Goal: Information Seeking & Learning: Learn about a topic

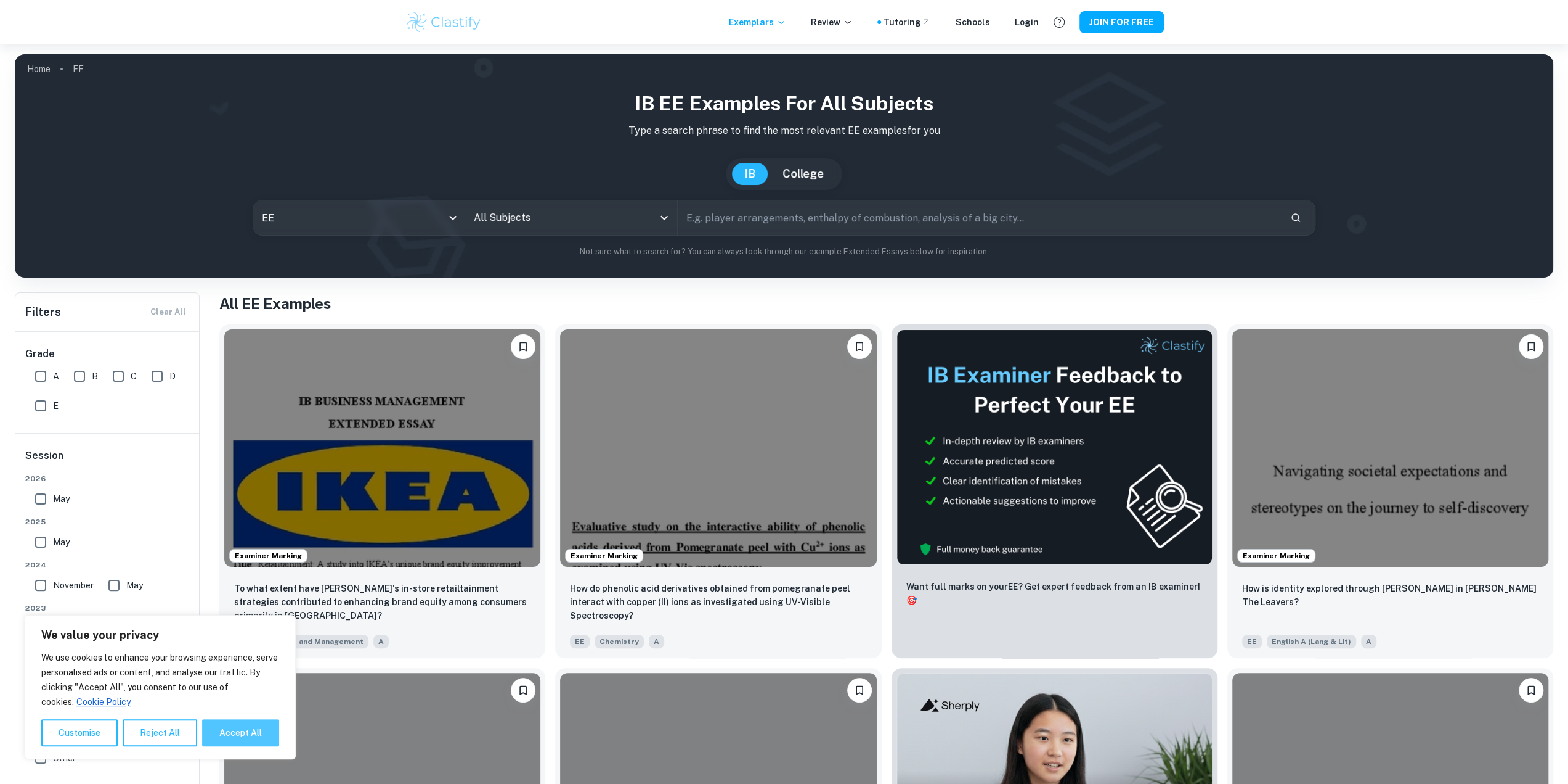
click at [260, 730] on button "Accept All" at bounding box center [240, 732] width 77 height 27
checkbox input "true"
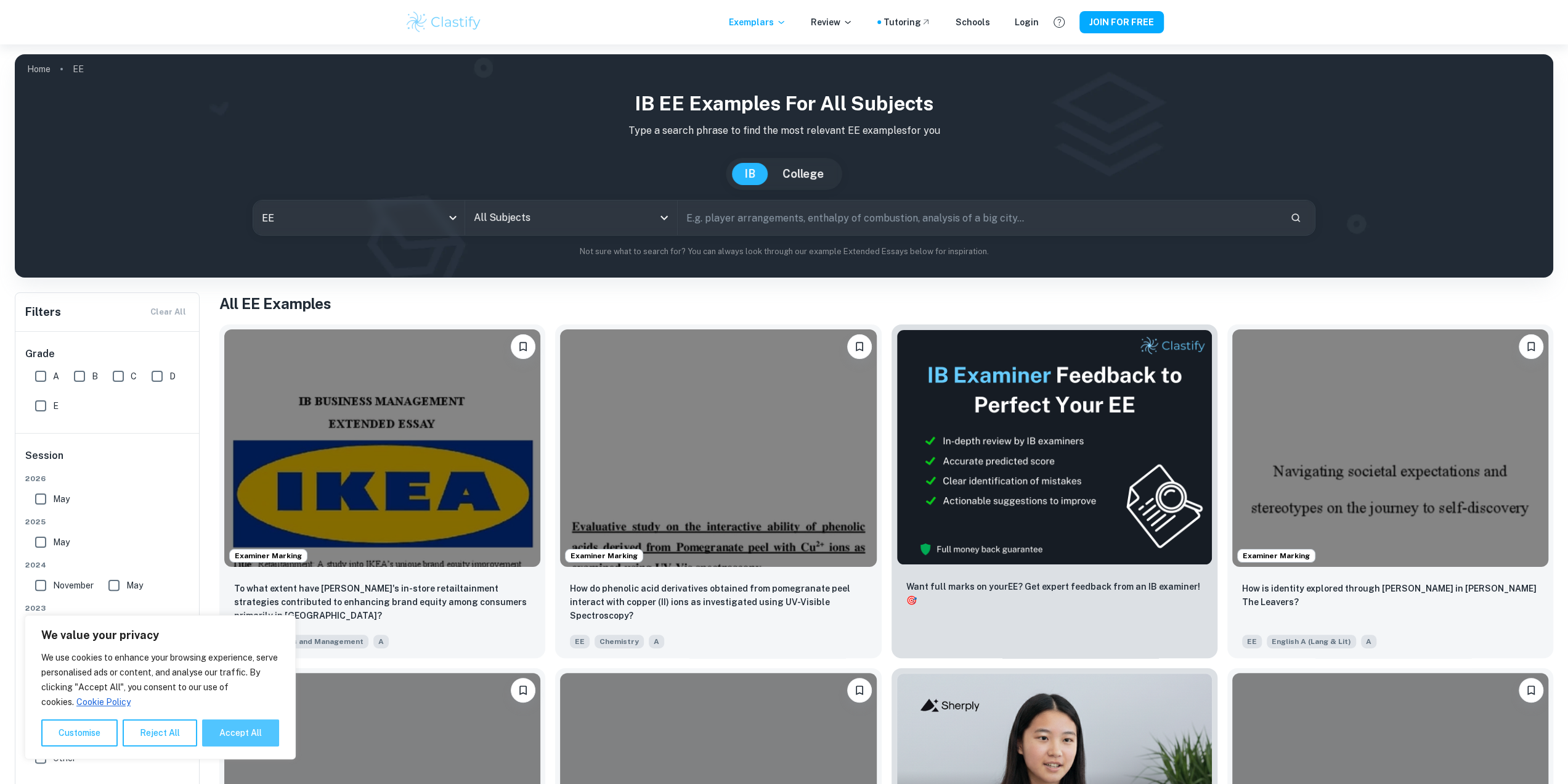
checkbox input "true"
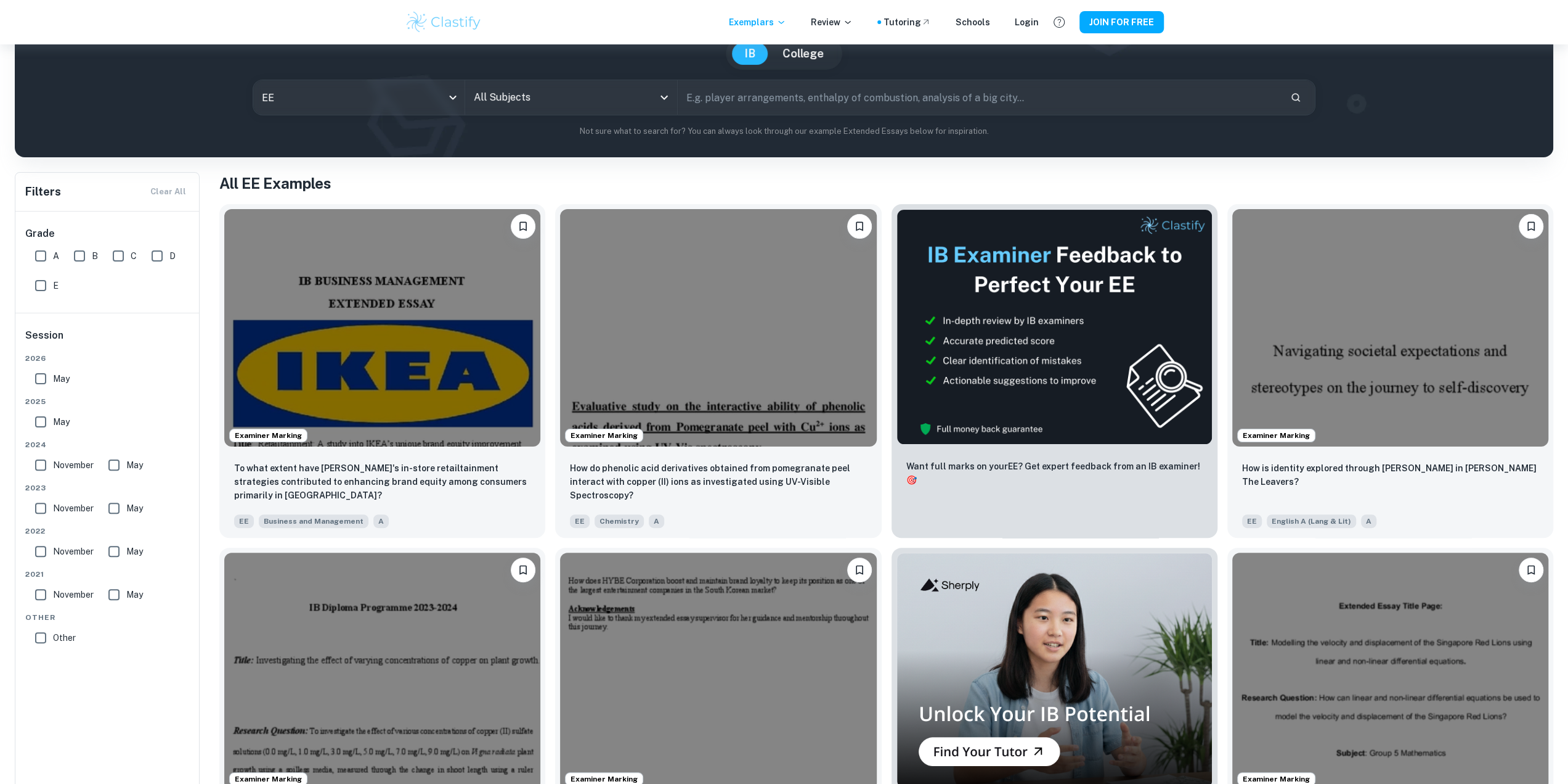
scroll to position [123, 0]
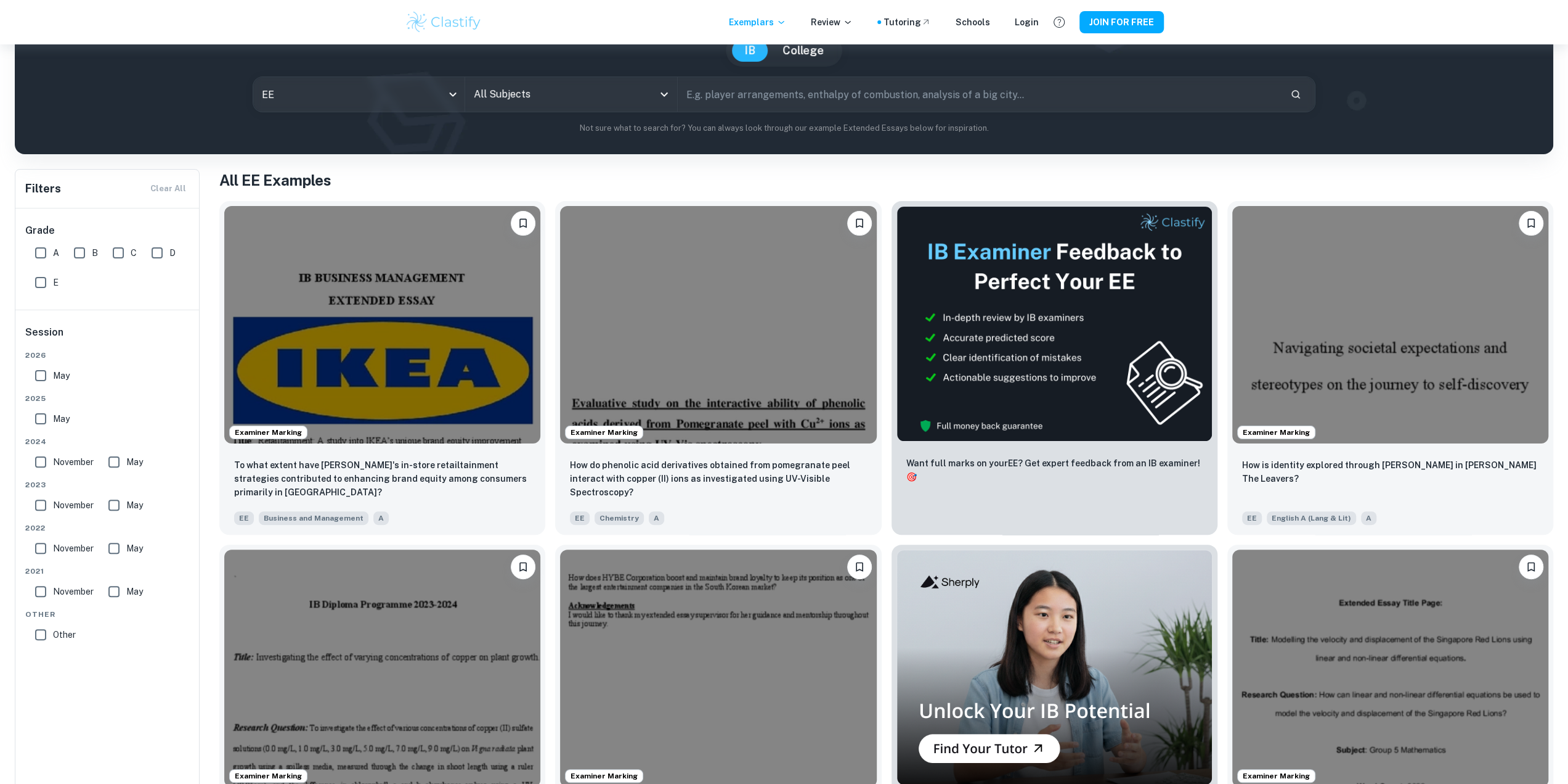
click at [506, 95] on input "All Subjects" at bounding box center [561, 94] width 182 height 23
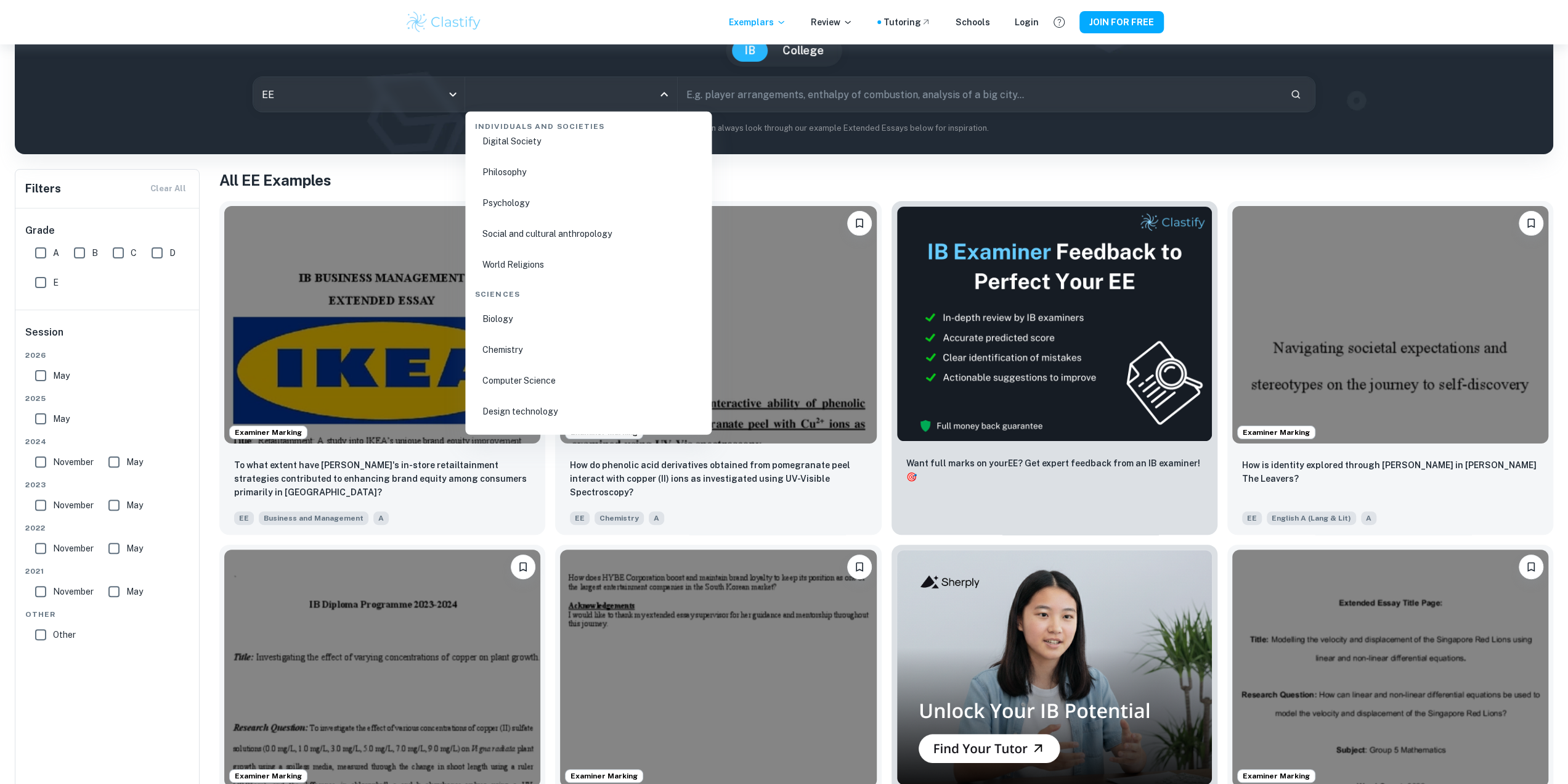
scroll to position [1726, 0]
click at [506, 387] on li "Physics" at bounding box center [588, 381] width 236 height 29
type input "Physics"
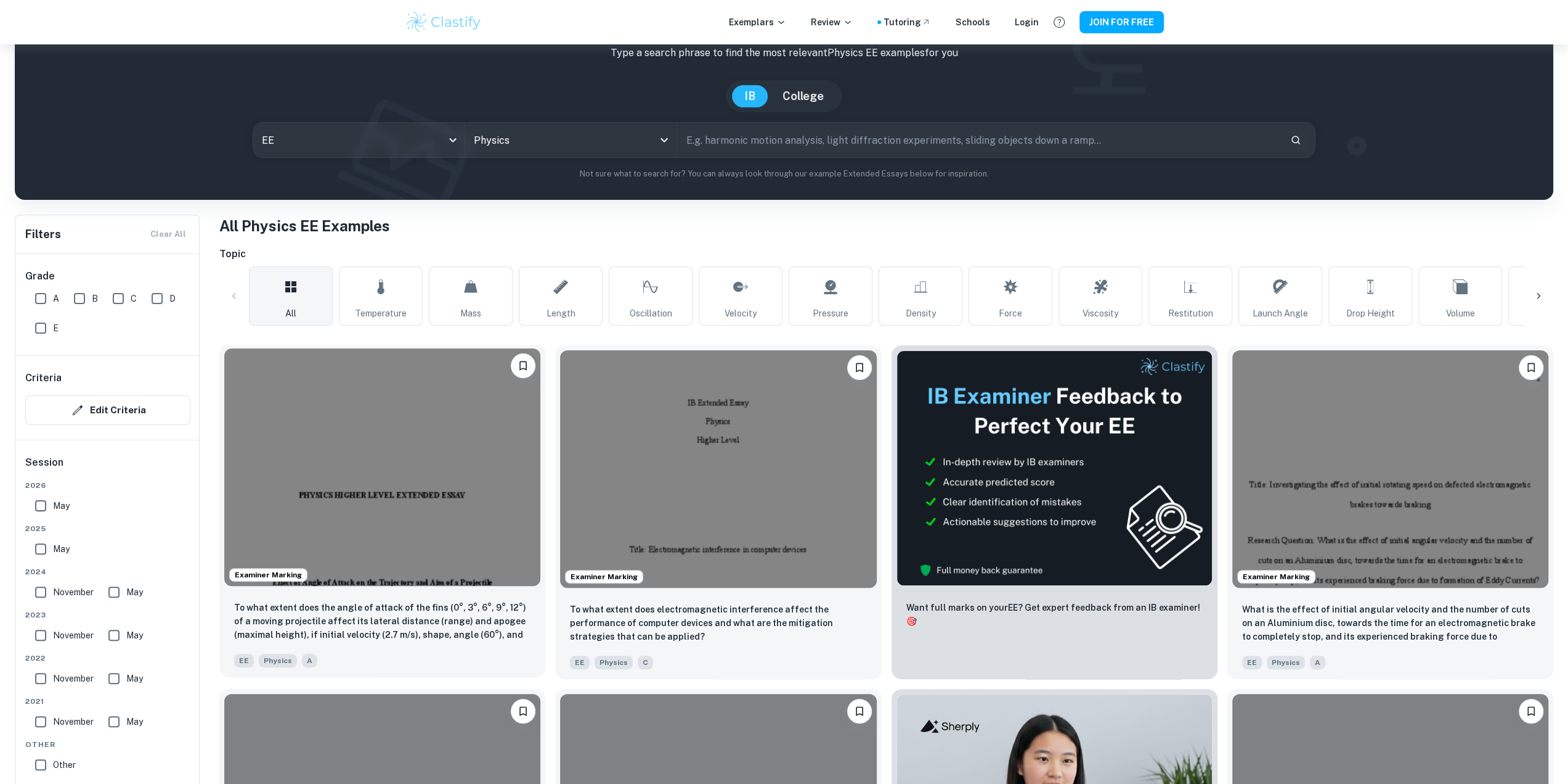
scroll to position [123, 0]
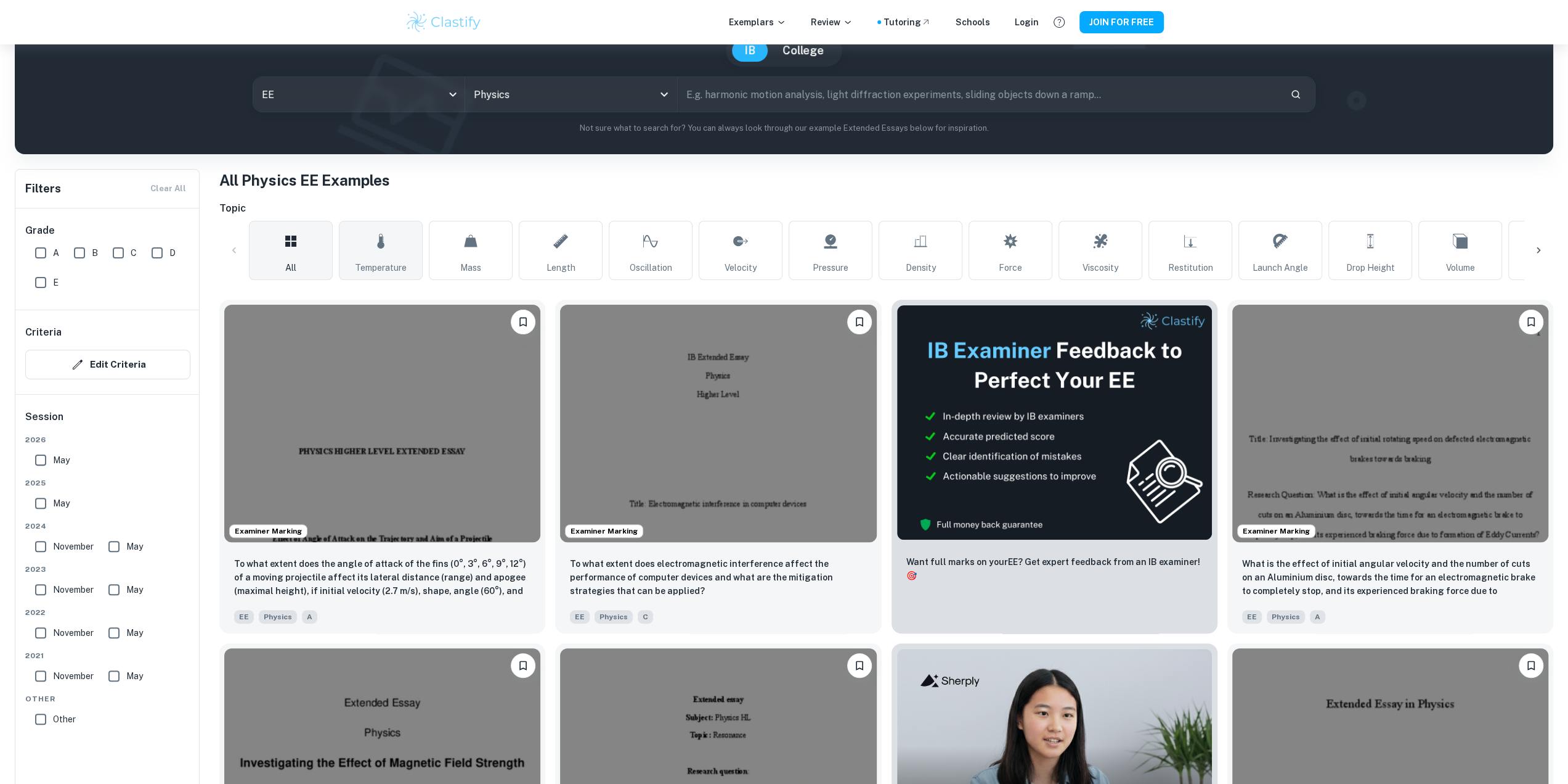
click at [380, 259] on link "Temperature" at bounding box center [381, 250] width 83 height 59
type input "Temperature"
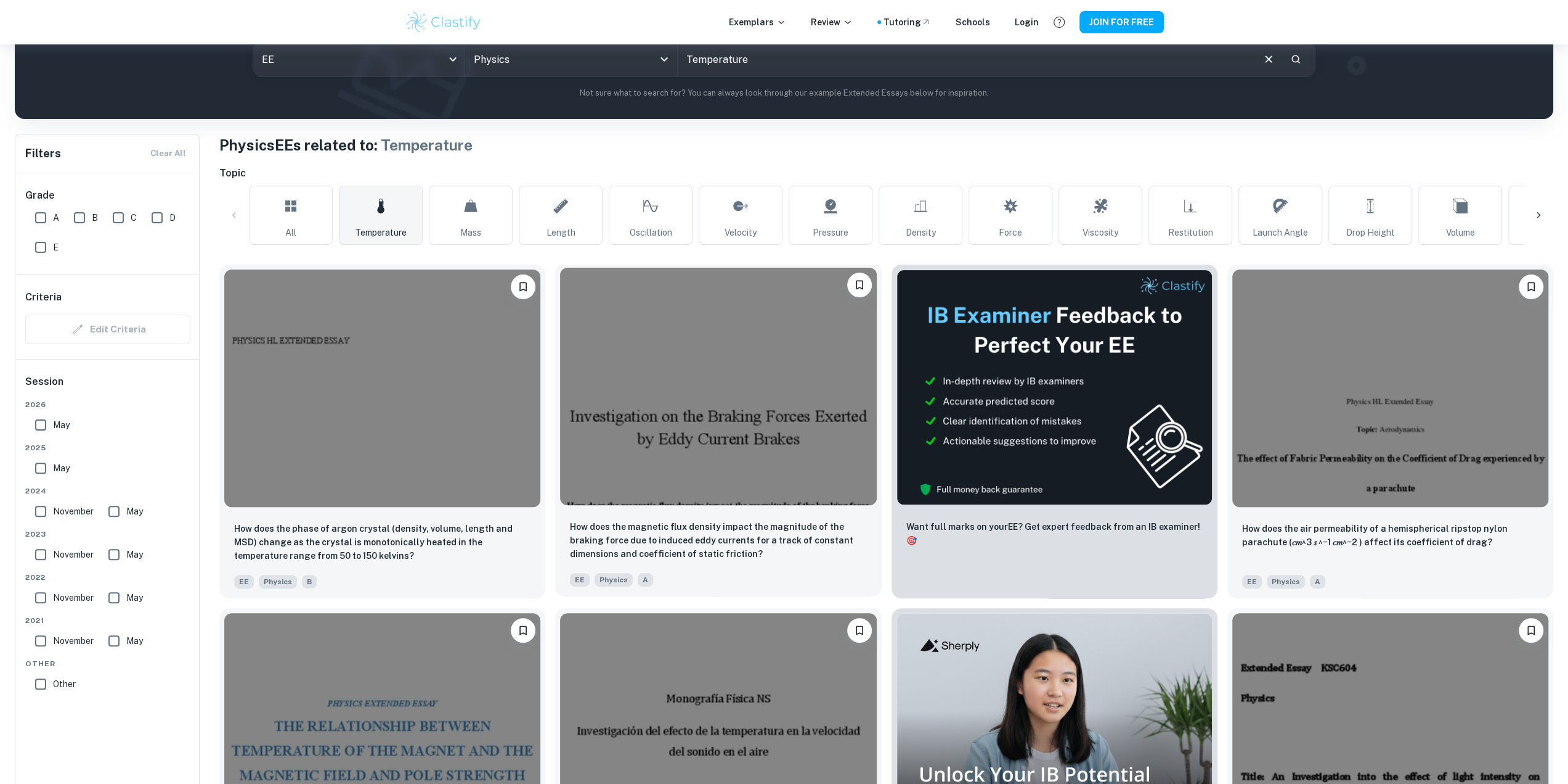
scroll to position [185, 0]
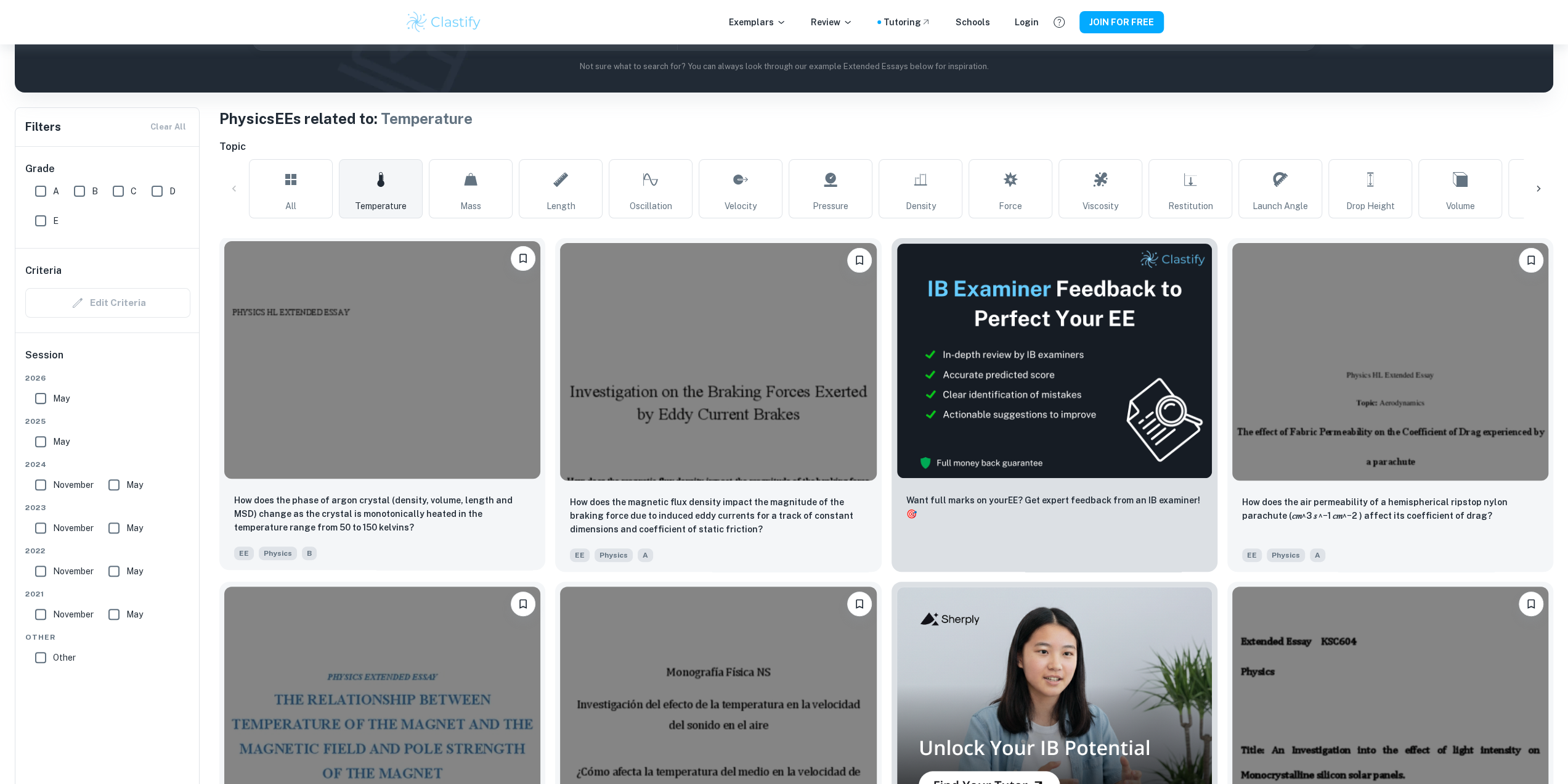
click at [374, 421] on img at bounding box center [382, 360] width 316 height 237
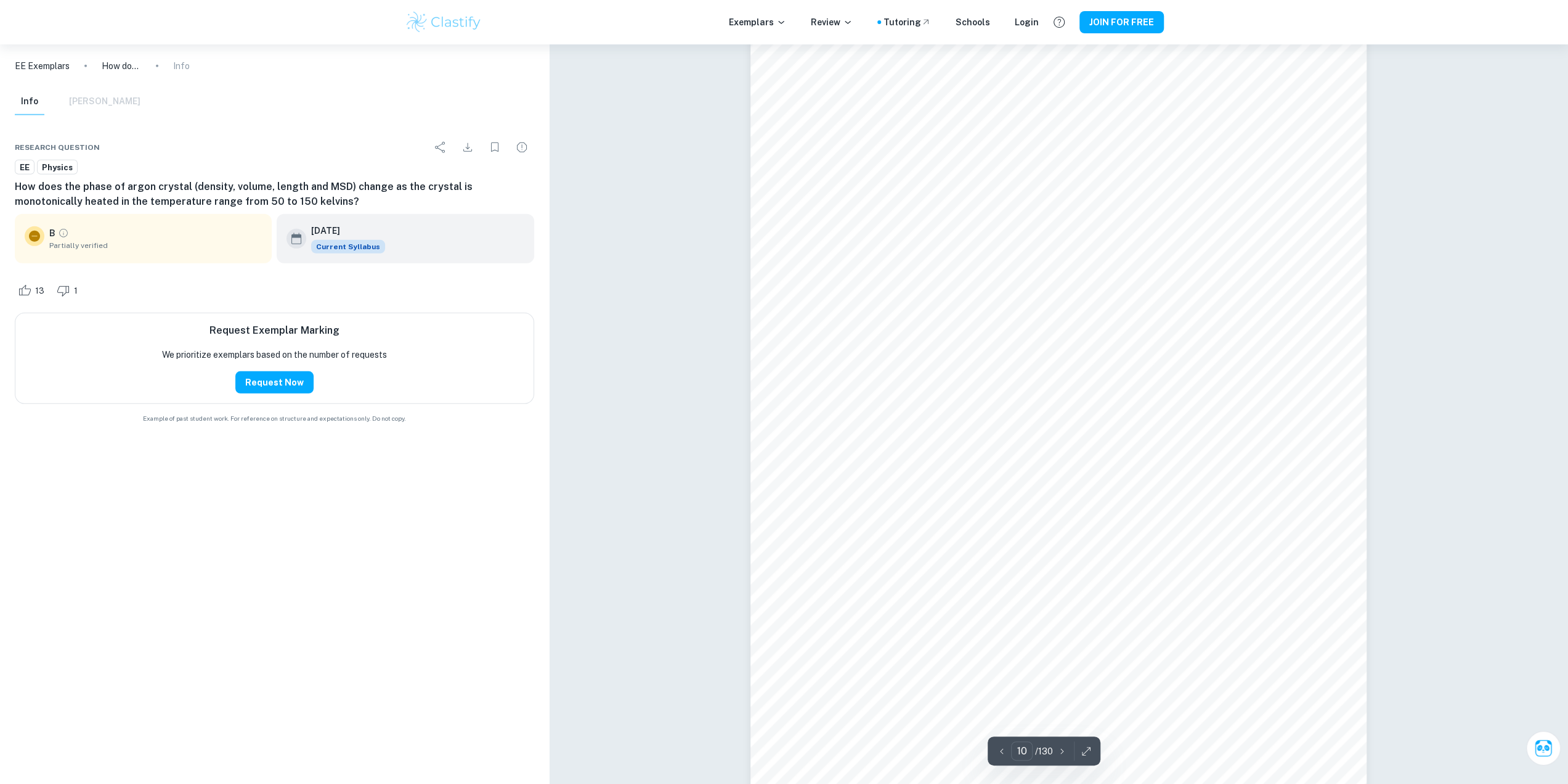
scroll to position [8323, 0]
type input "11"
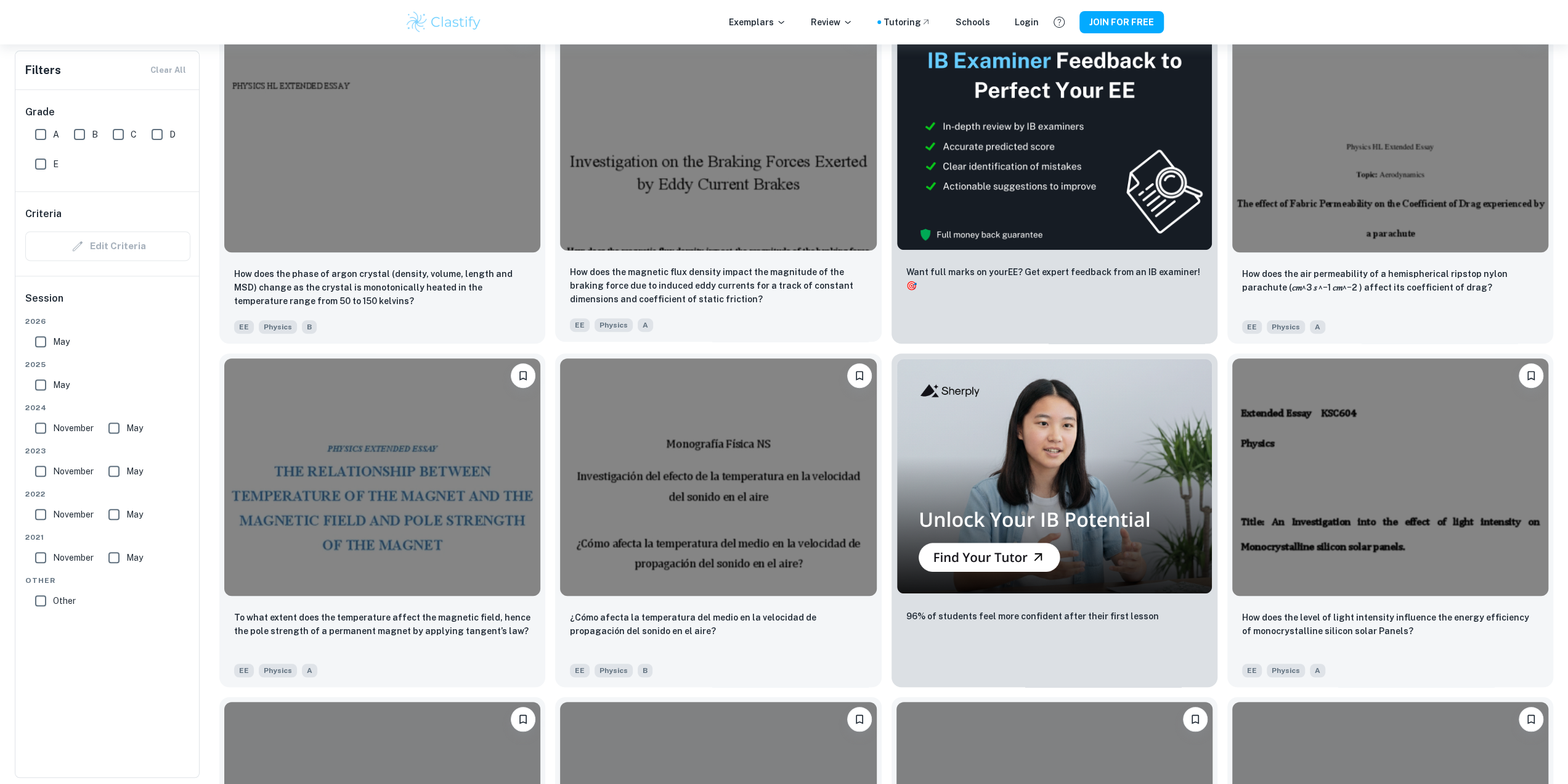
scroll to position [432, 0]
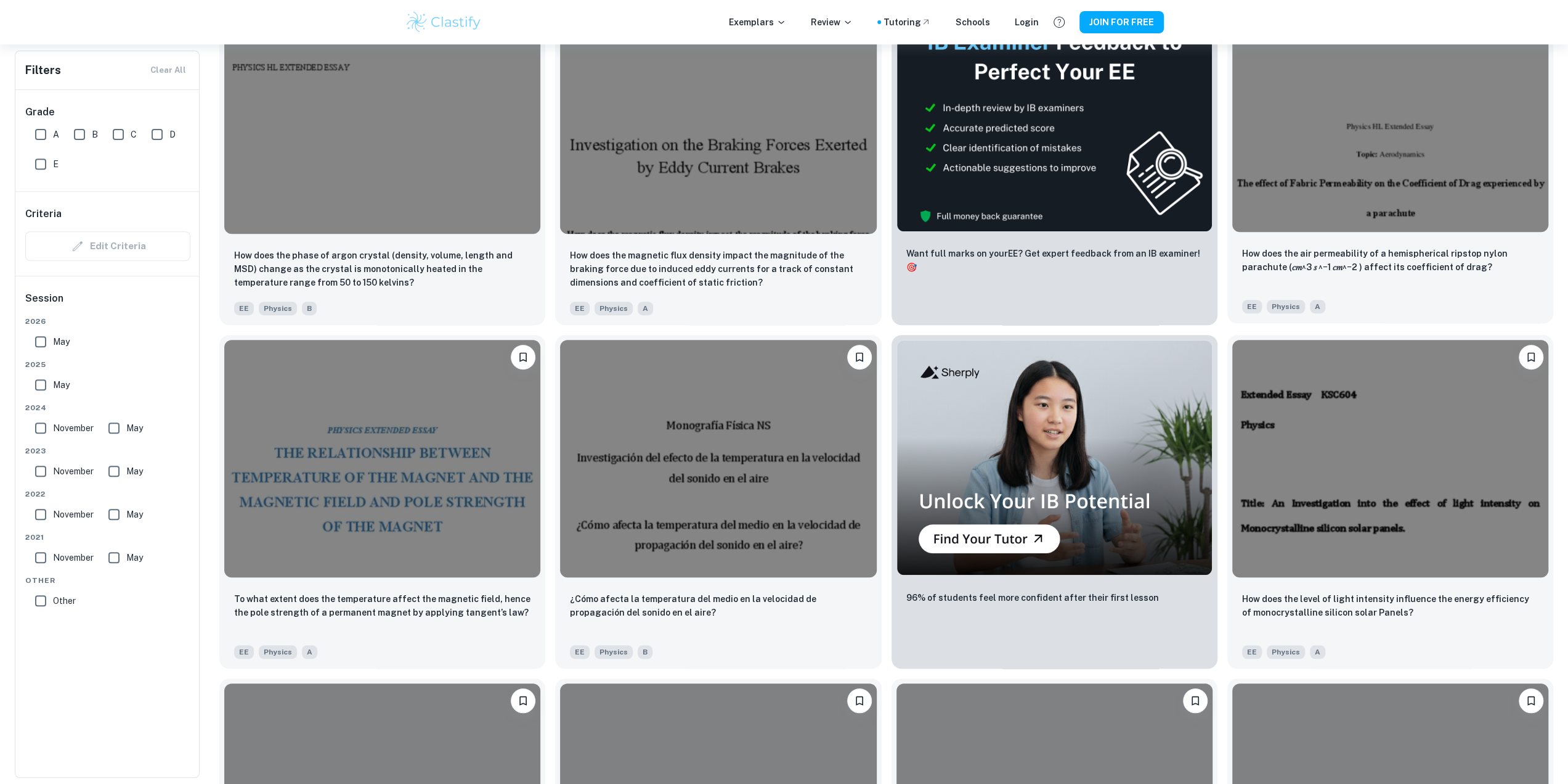
click at [1330, 200] on img at bounding box center [1390, 113] width 316 height 237
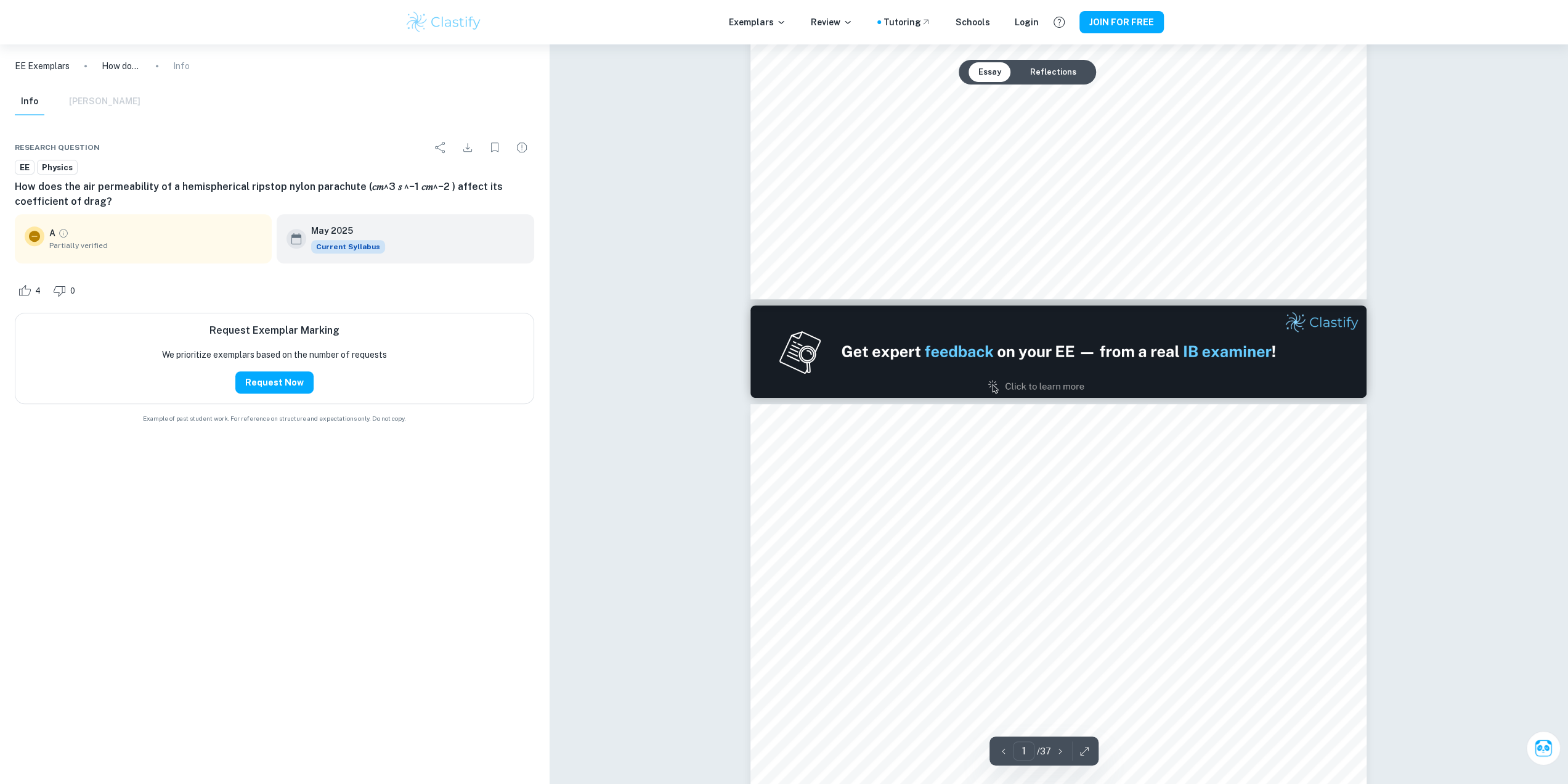
type input "2"
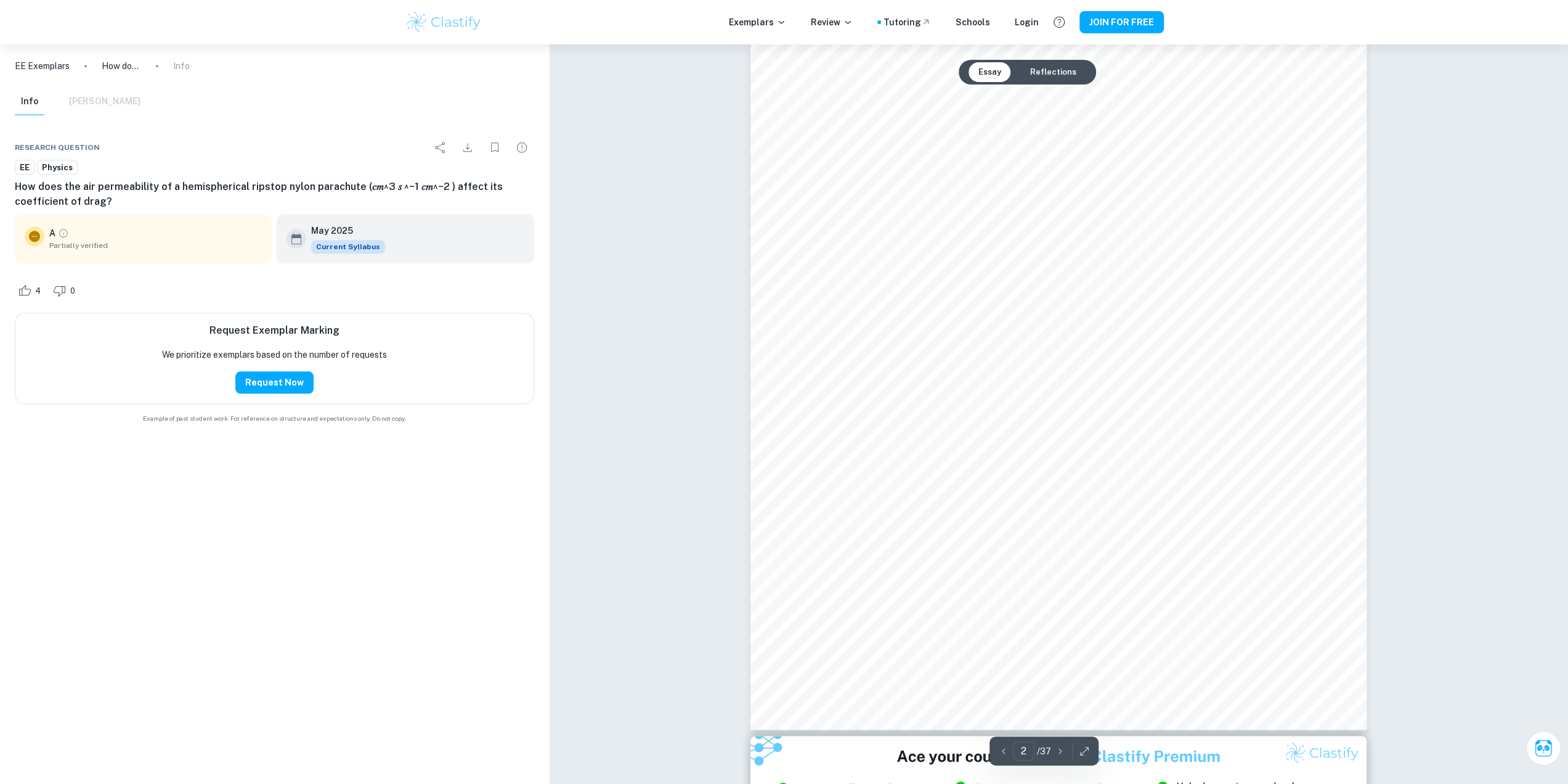
scroll to position [1110, 0]
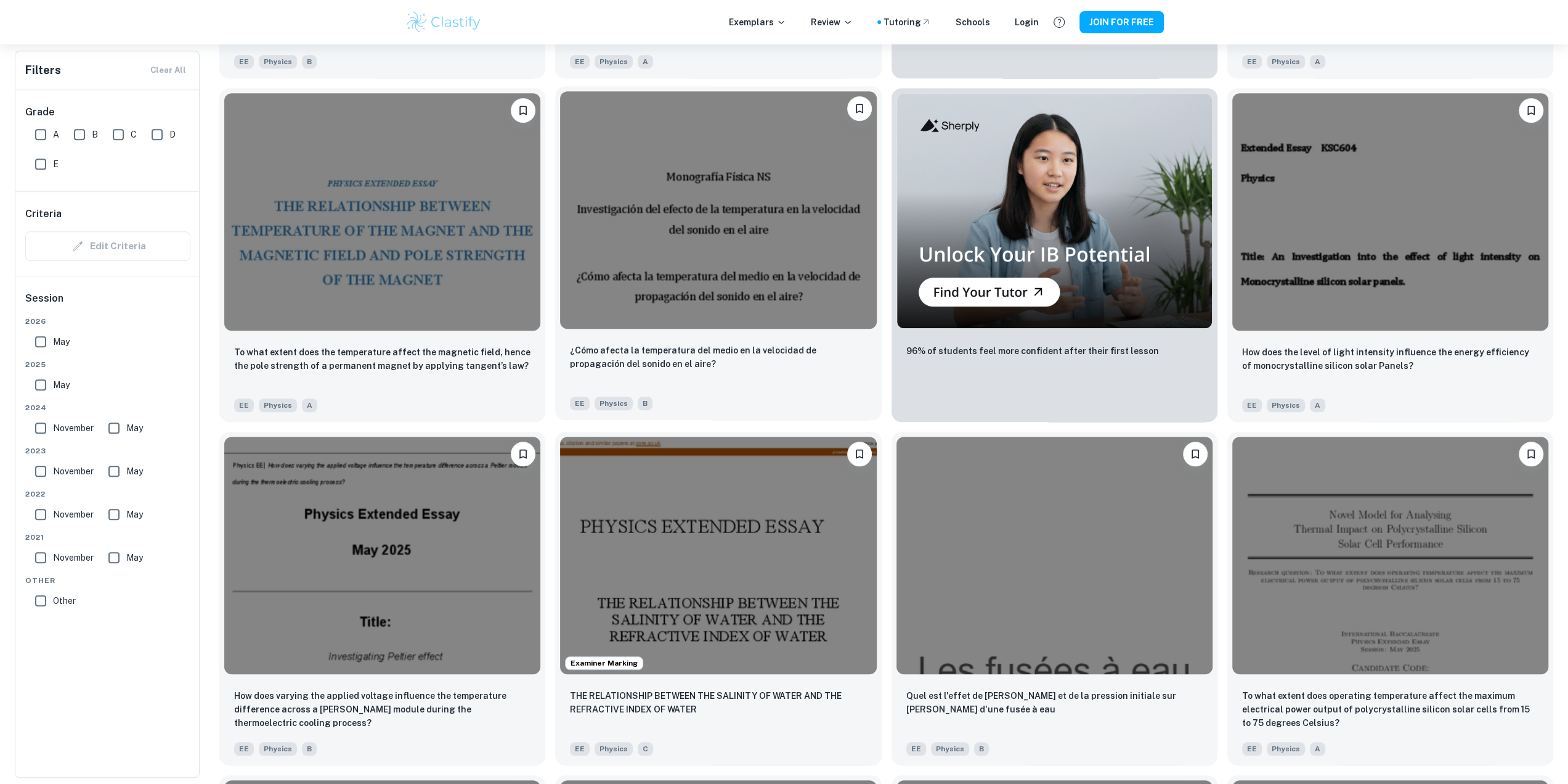
scroll to position [740, 0]
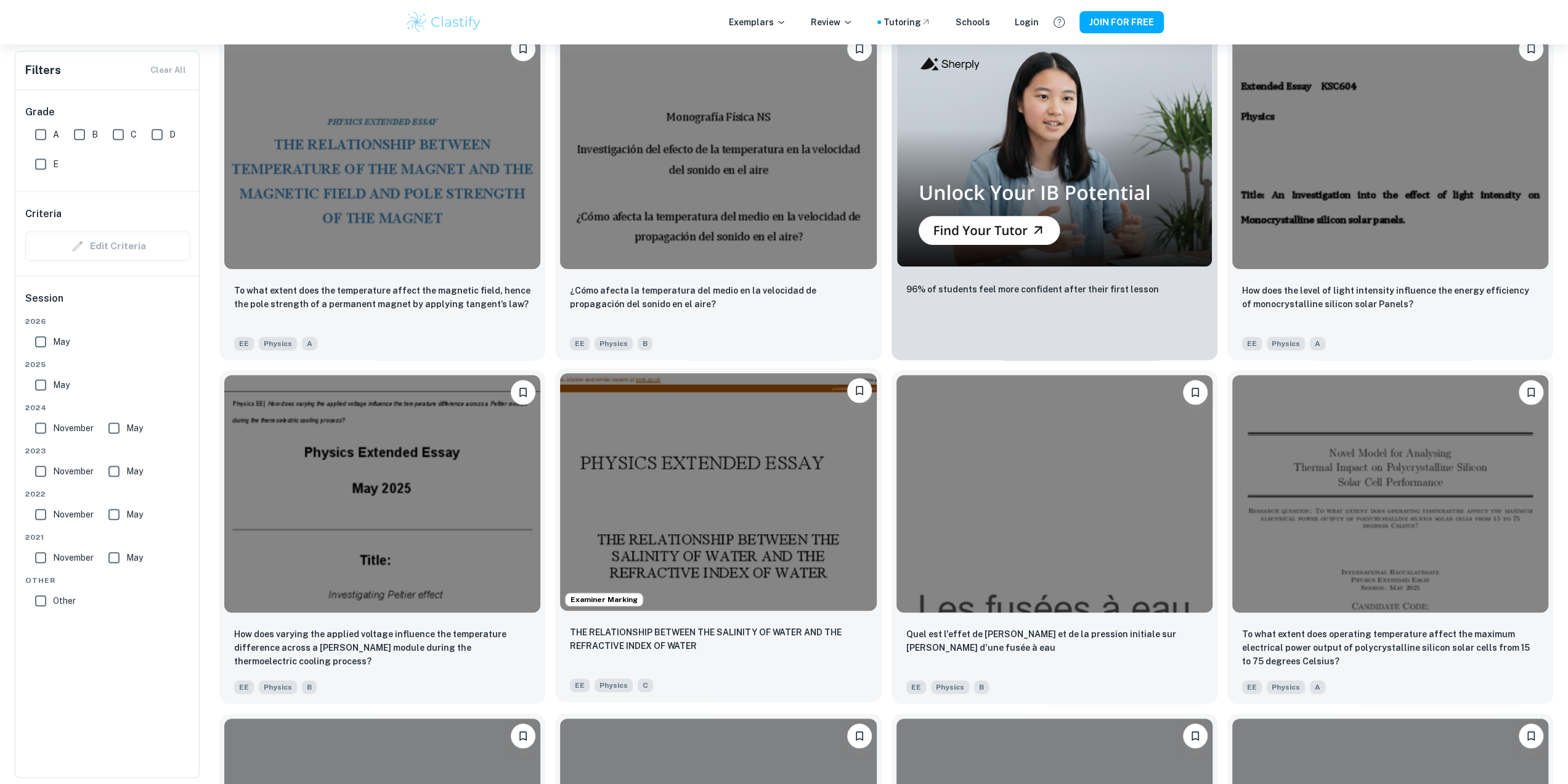
click at [737, 487] on img at bounding box center [718, 492] width 316 height 237
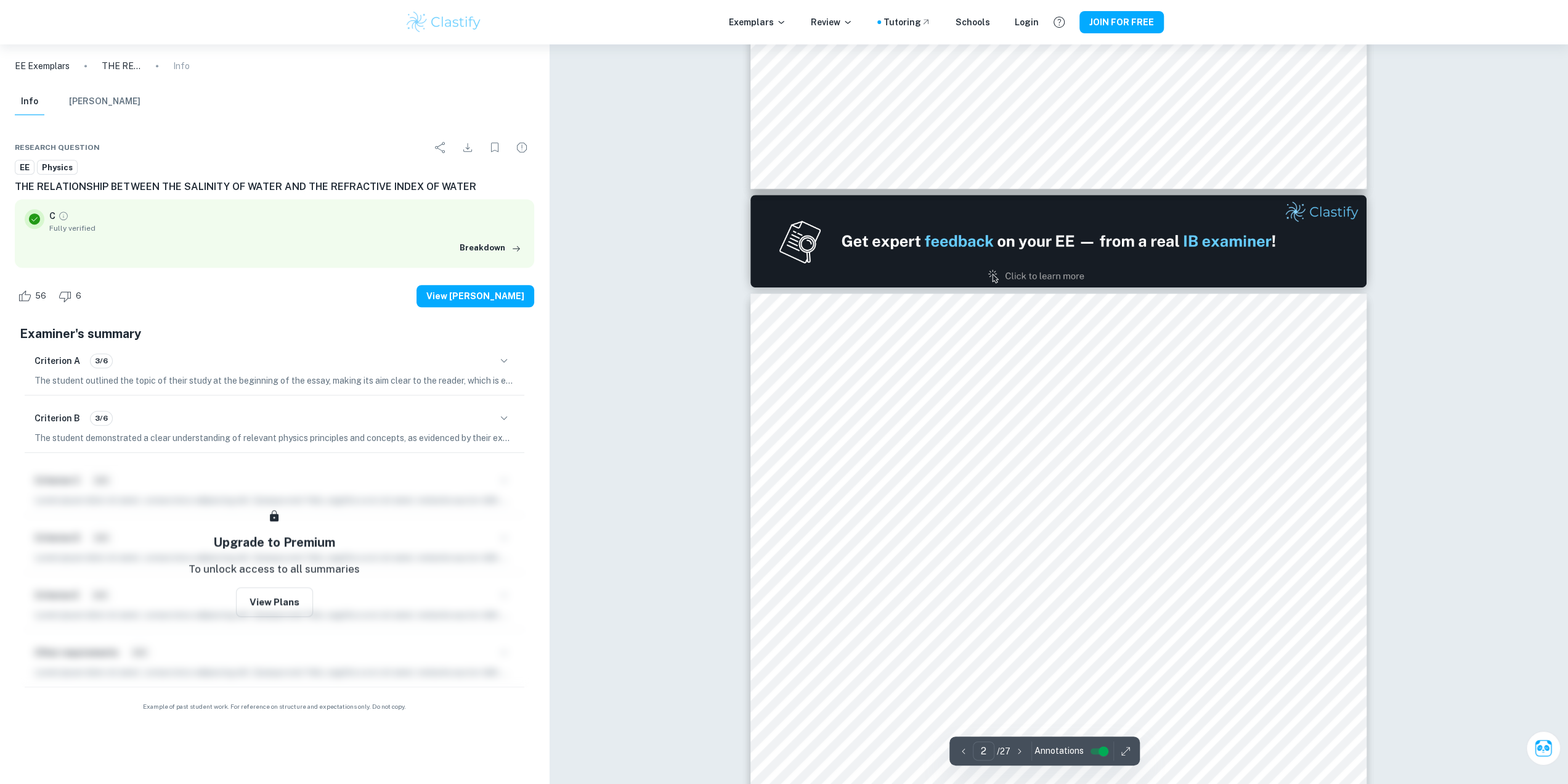
scroll to position [802, 0]
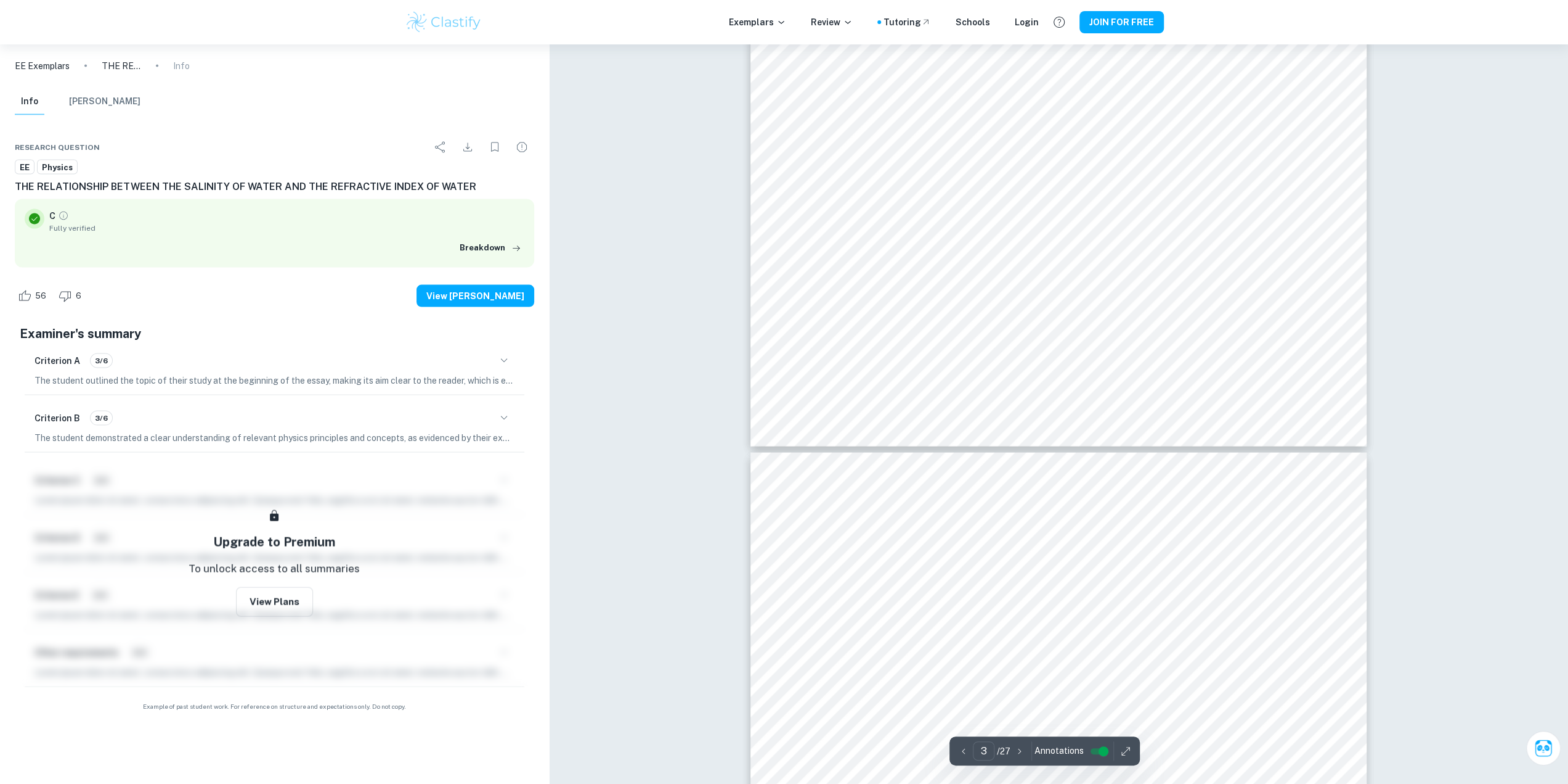
type input "4"
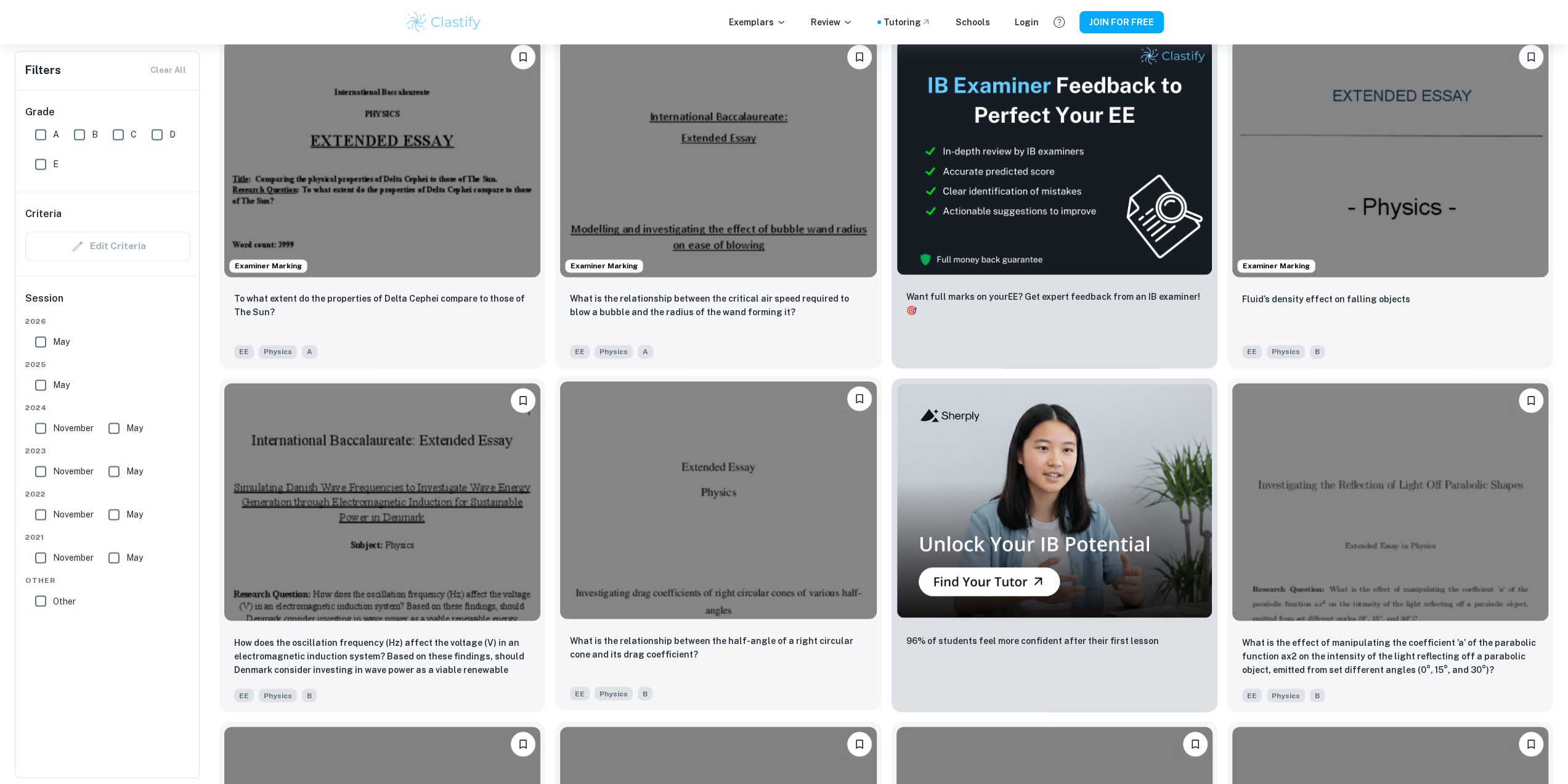
scroll to position [1788, 0]
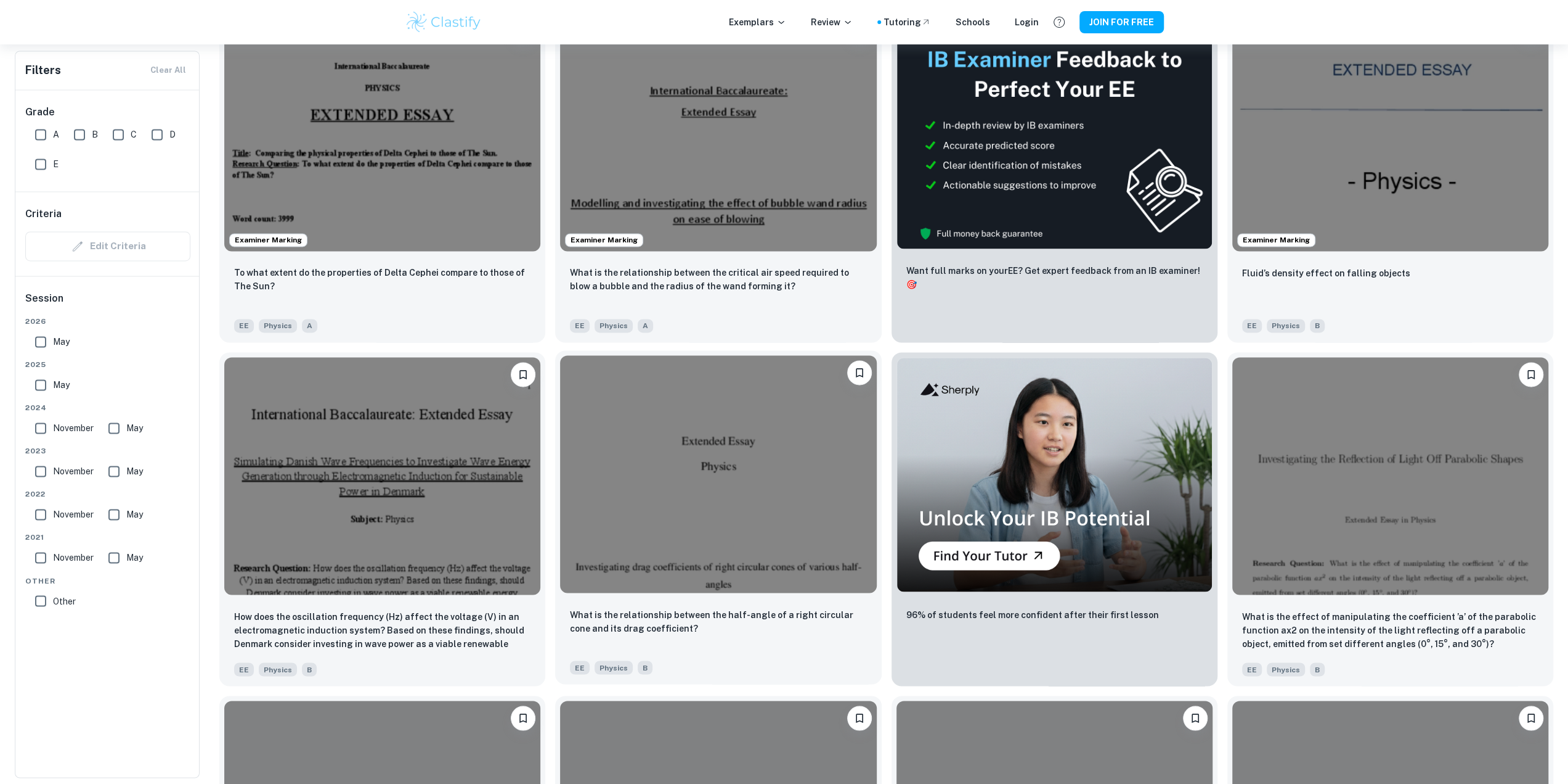
click at [603, 539] on img at bounding box center [718, 474] width 316 height 237
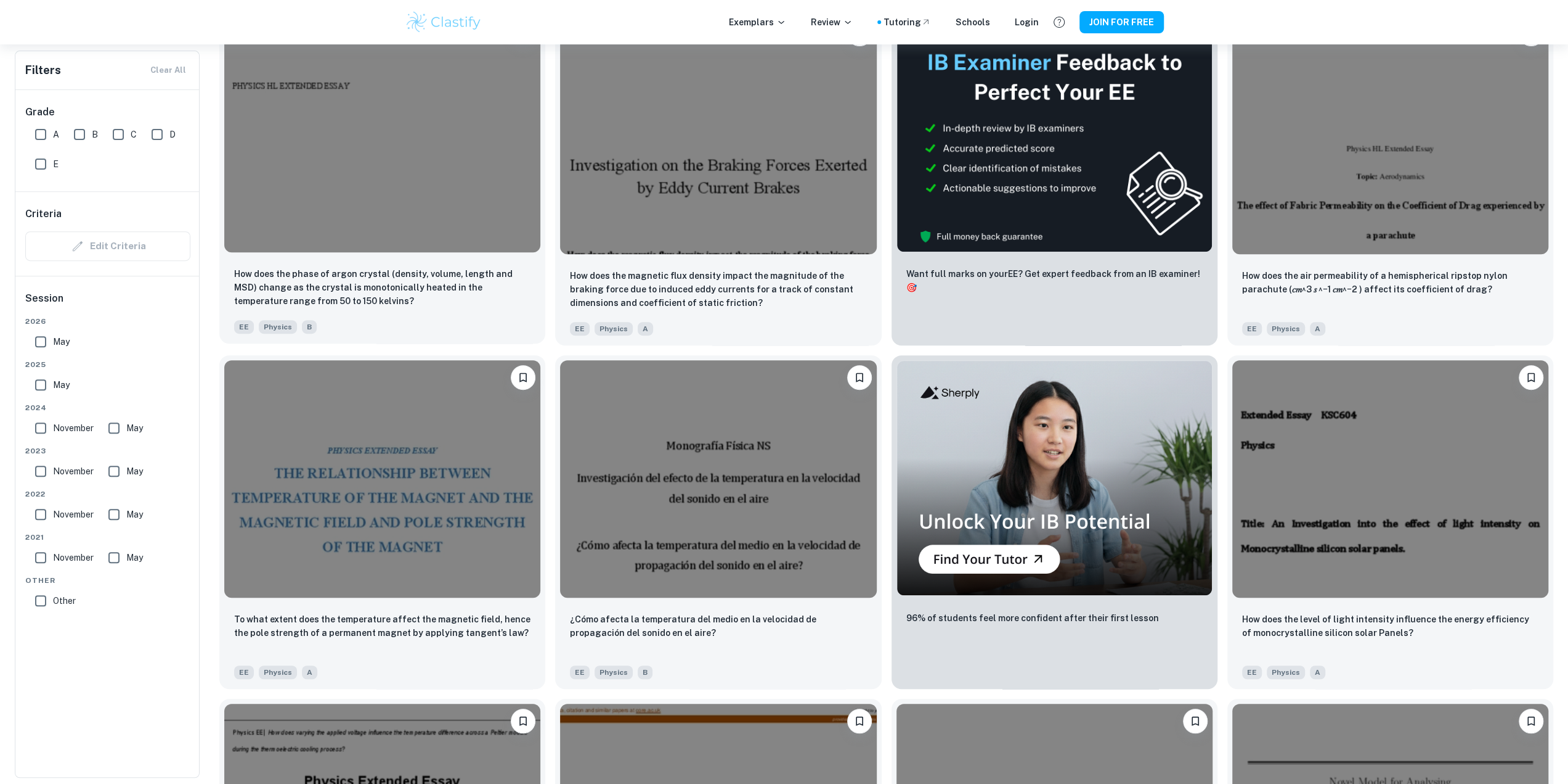
scroll to position [309, 0]
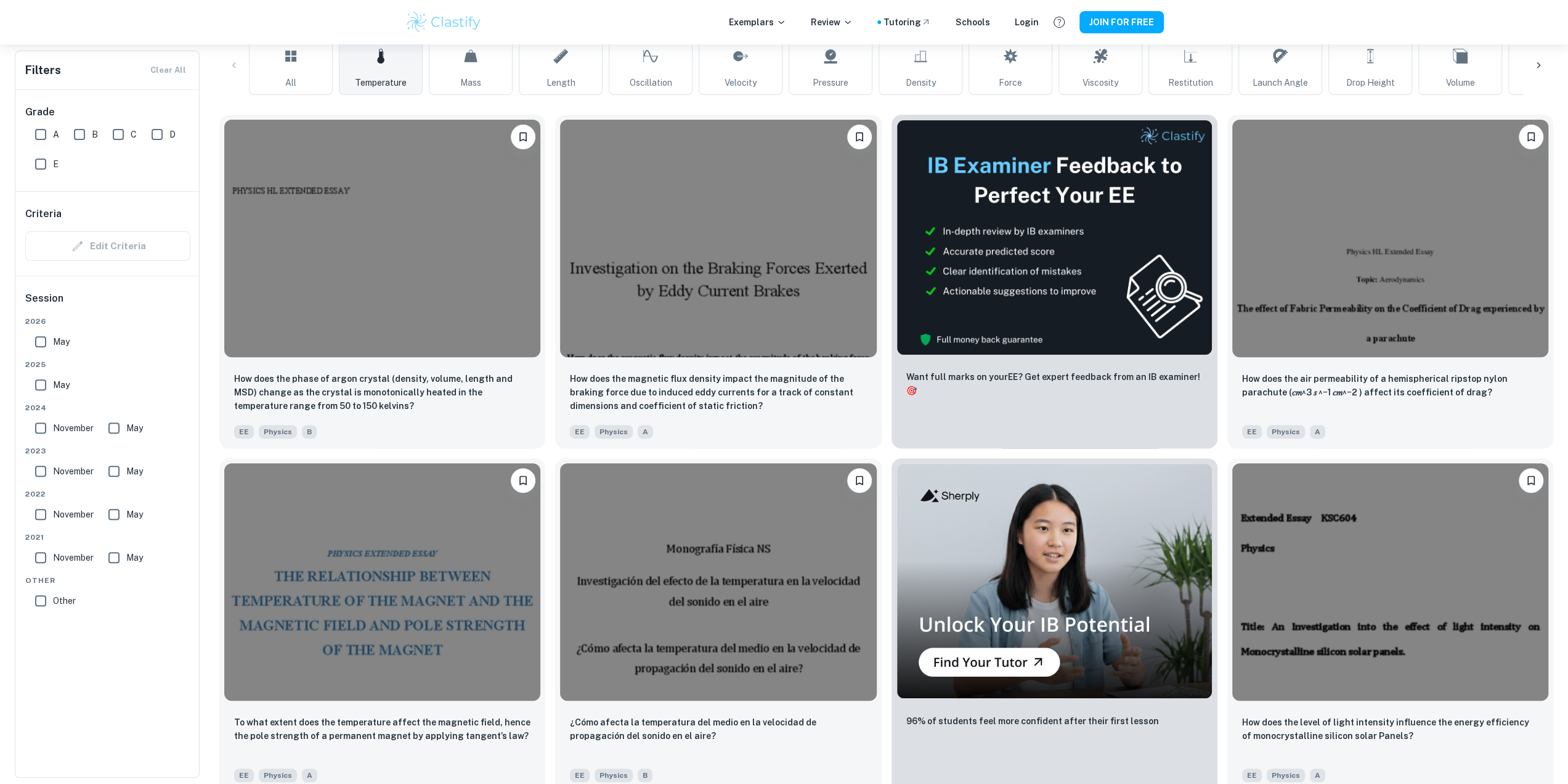
click at [48, 135] on input "A" at bounding box center [41, 134] width 25 height 25
checkbox input "true"
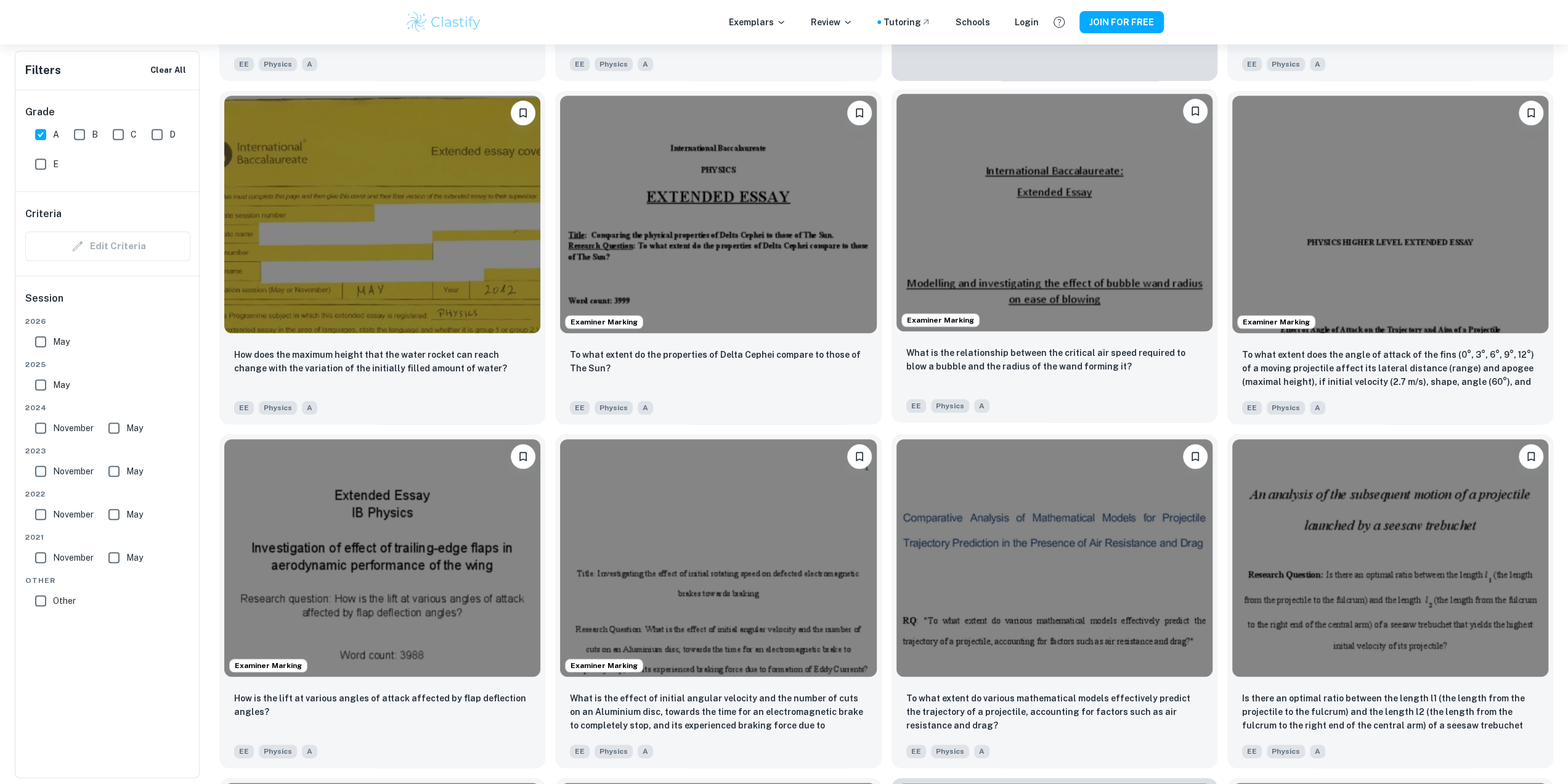
scroll to position [1048, 0]
click at [1254, 264] on img at bounding box center [1390, 213] width 316 height 237
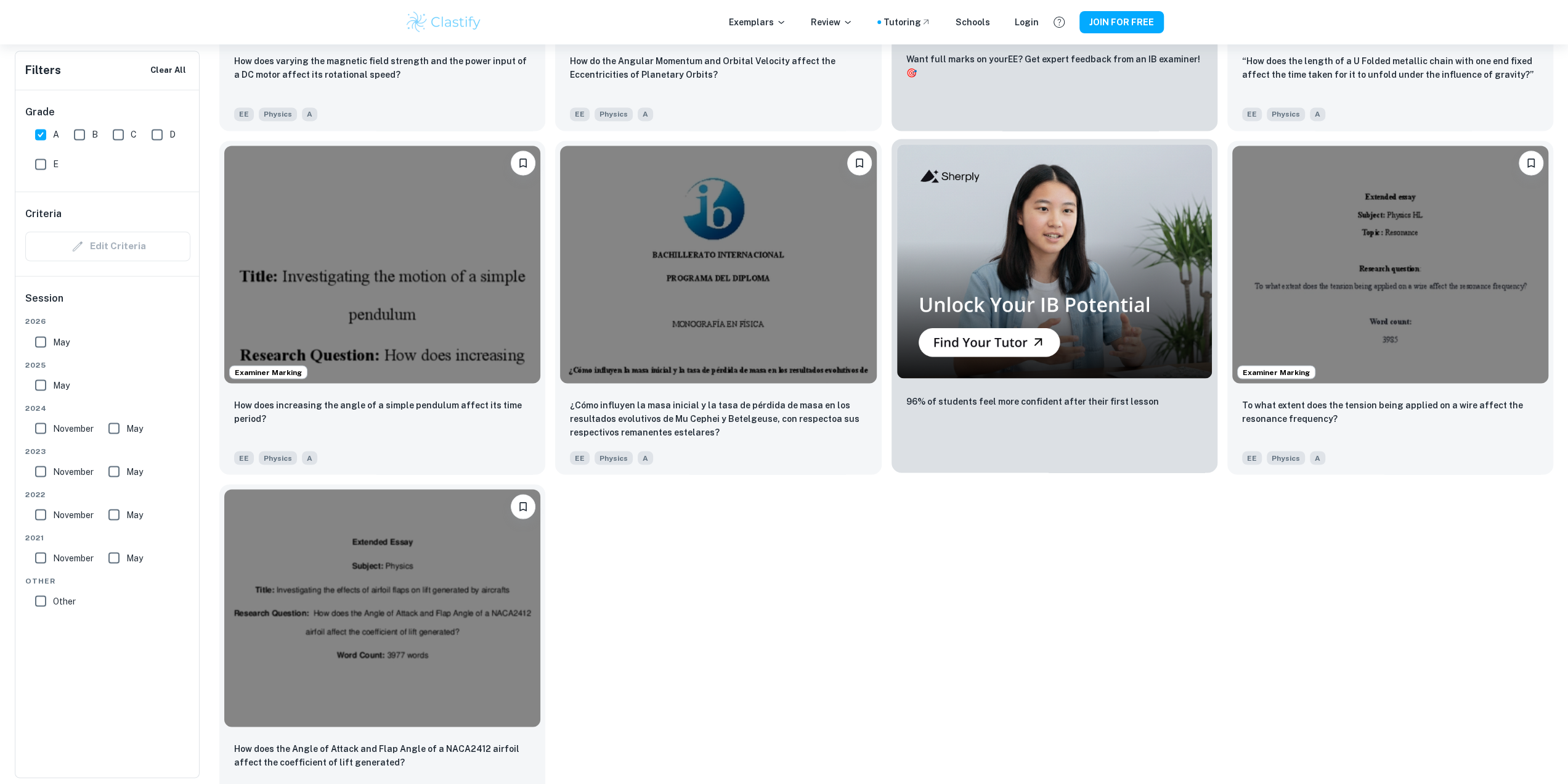
scroll to position [2066, 0]
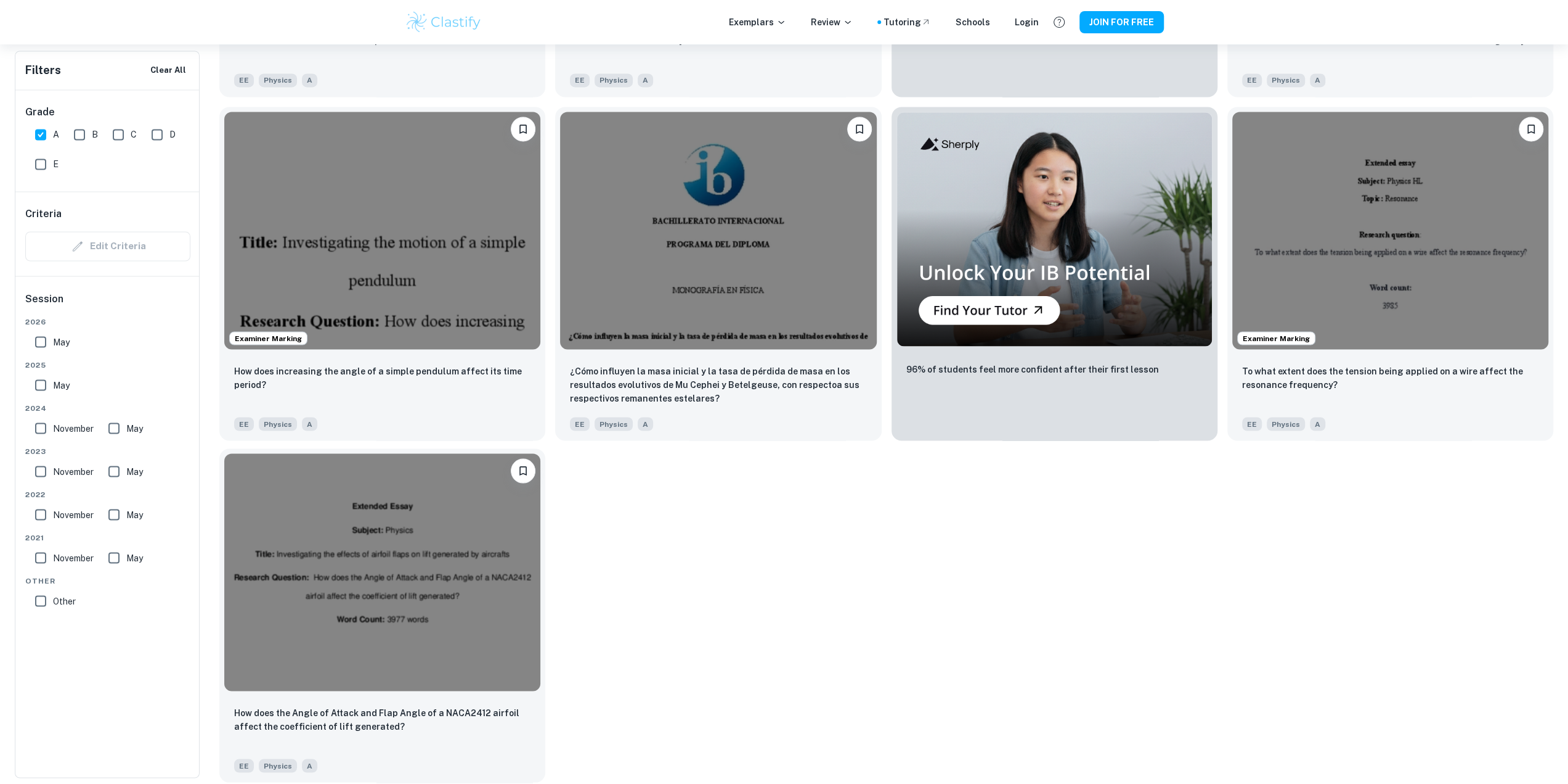
click at [349, 568] on img at bounding box center [382, 572] width 316 height 237
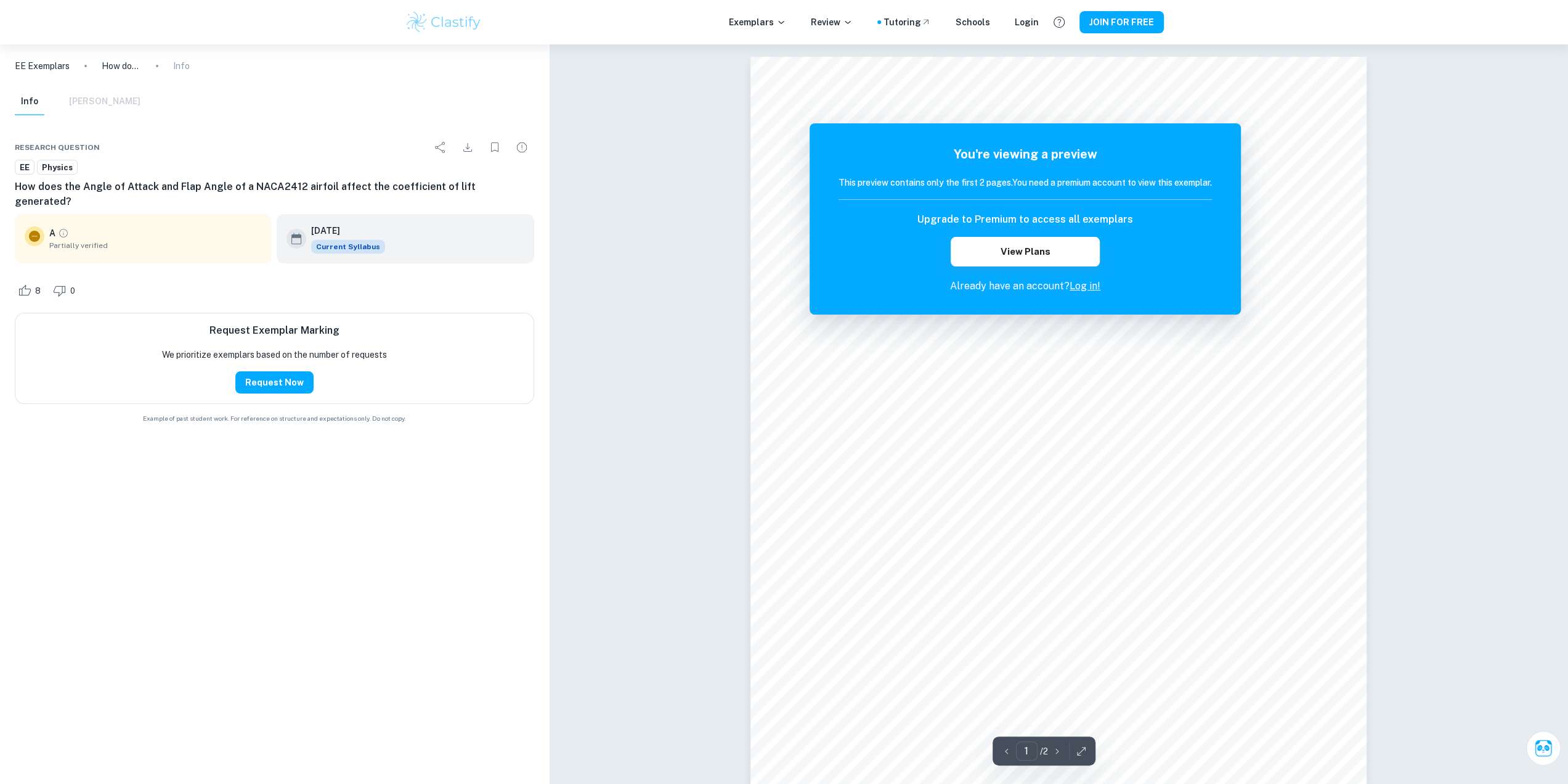
click at [1082, 288] on link "Log in!" at bounding box center [1085, 285] width 31 height 12
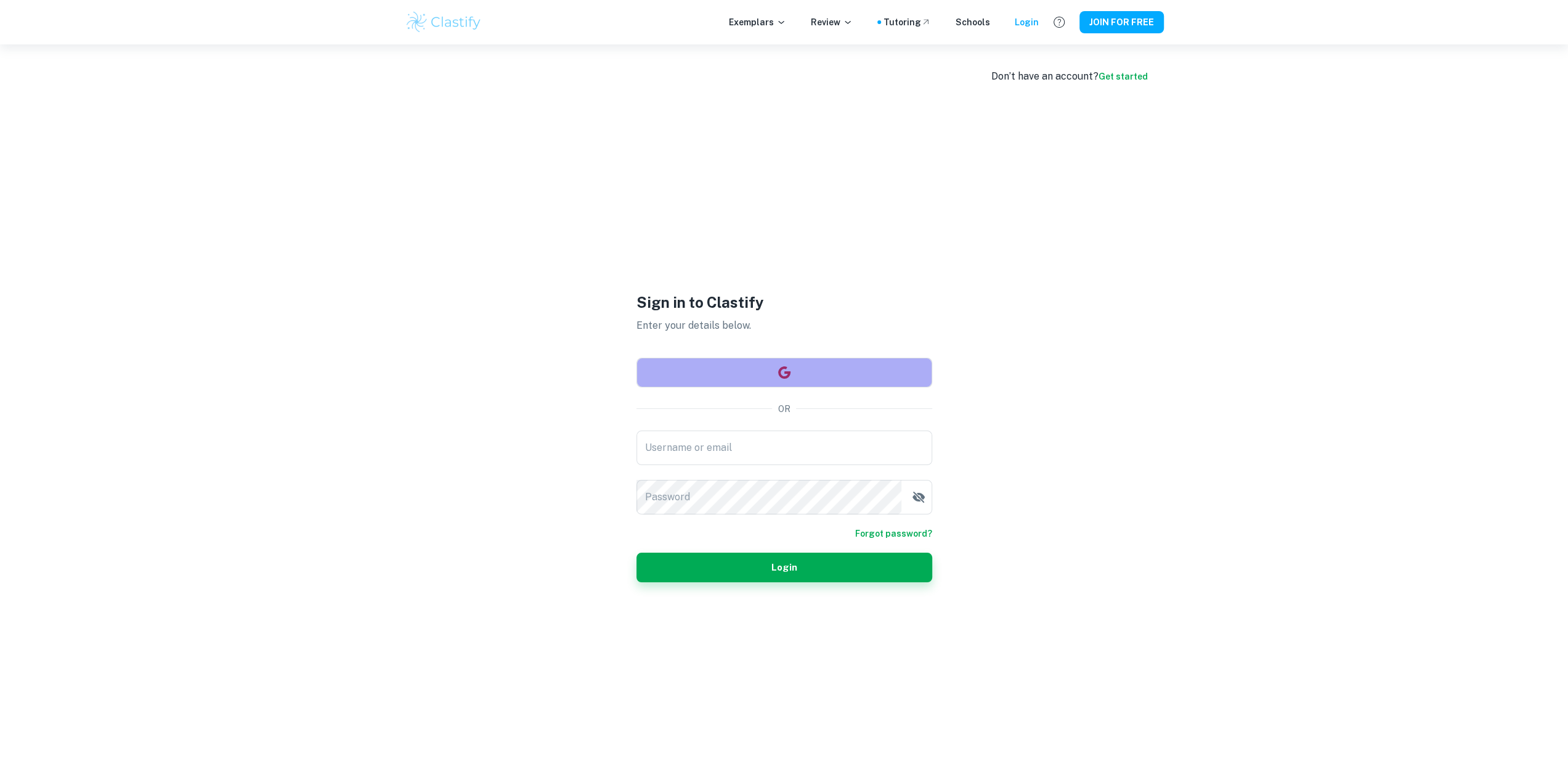
click at [840, 368] on button "button" at bounding box center [784, 373] width 295 height 30
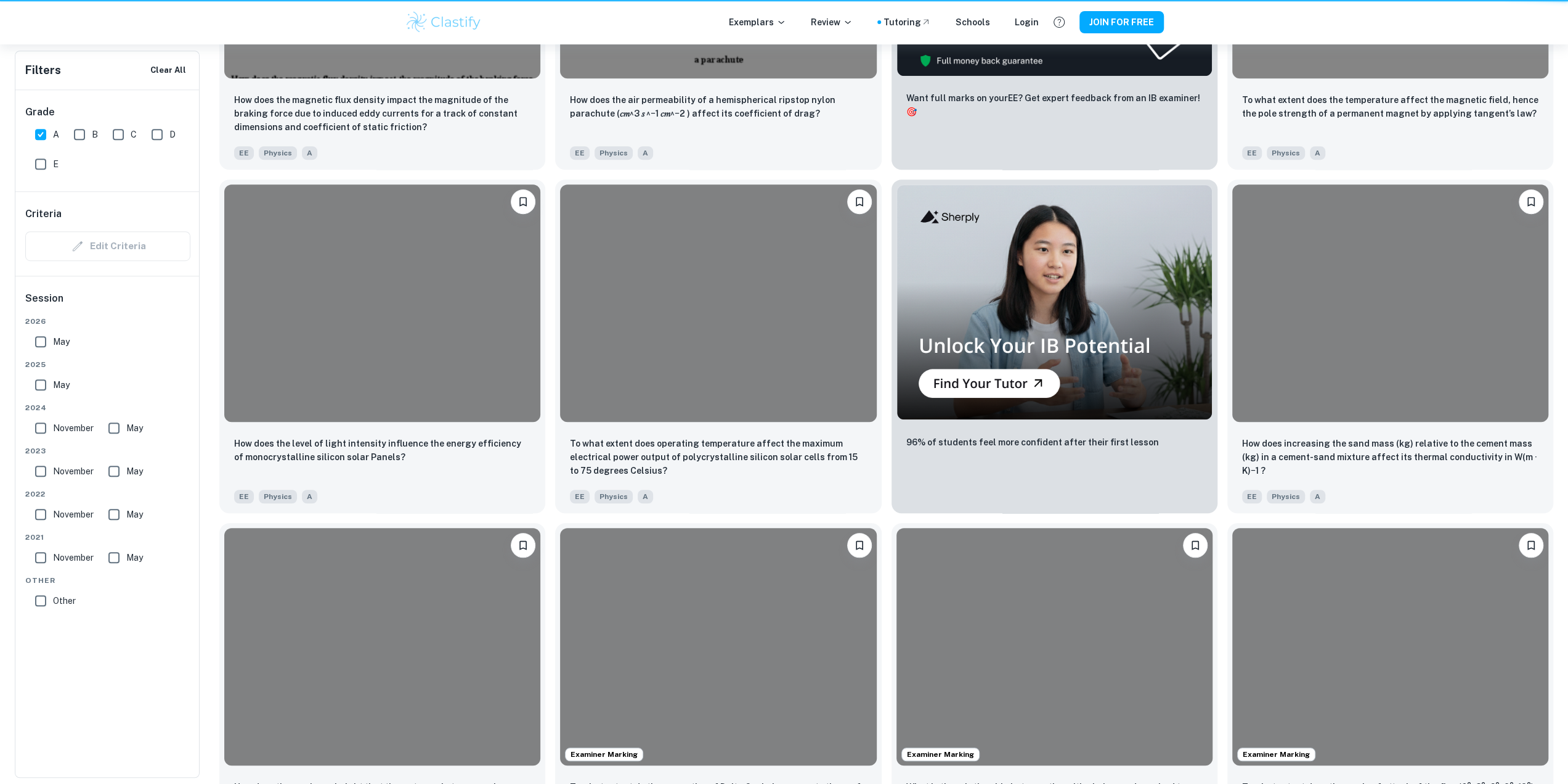
scroll to position [2066, 0]
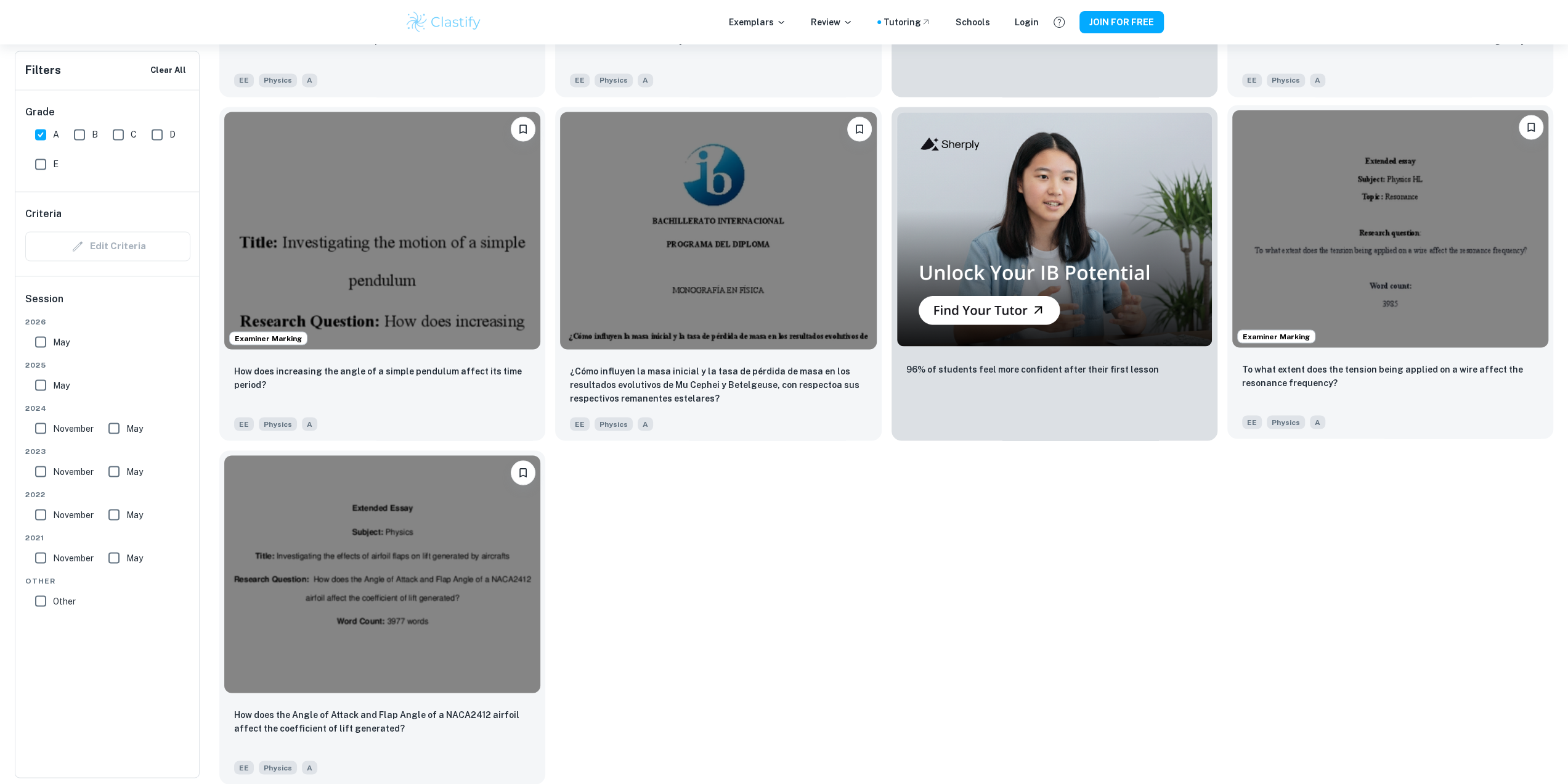
click at [1306, 285] on img at bounding box center [1390, 228] width 316 height 237
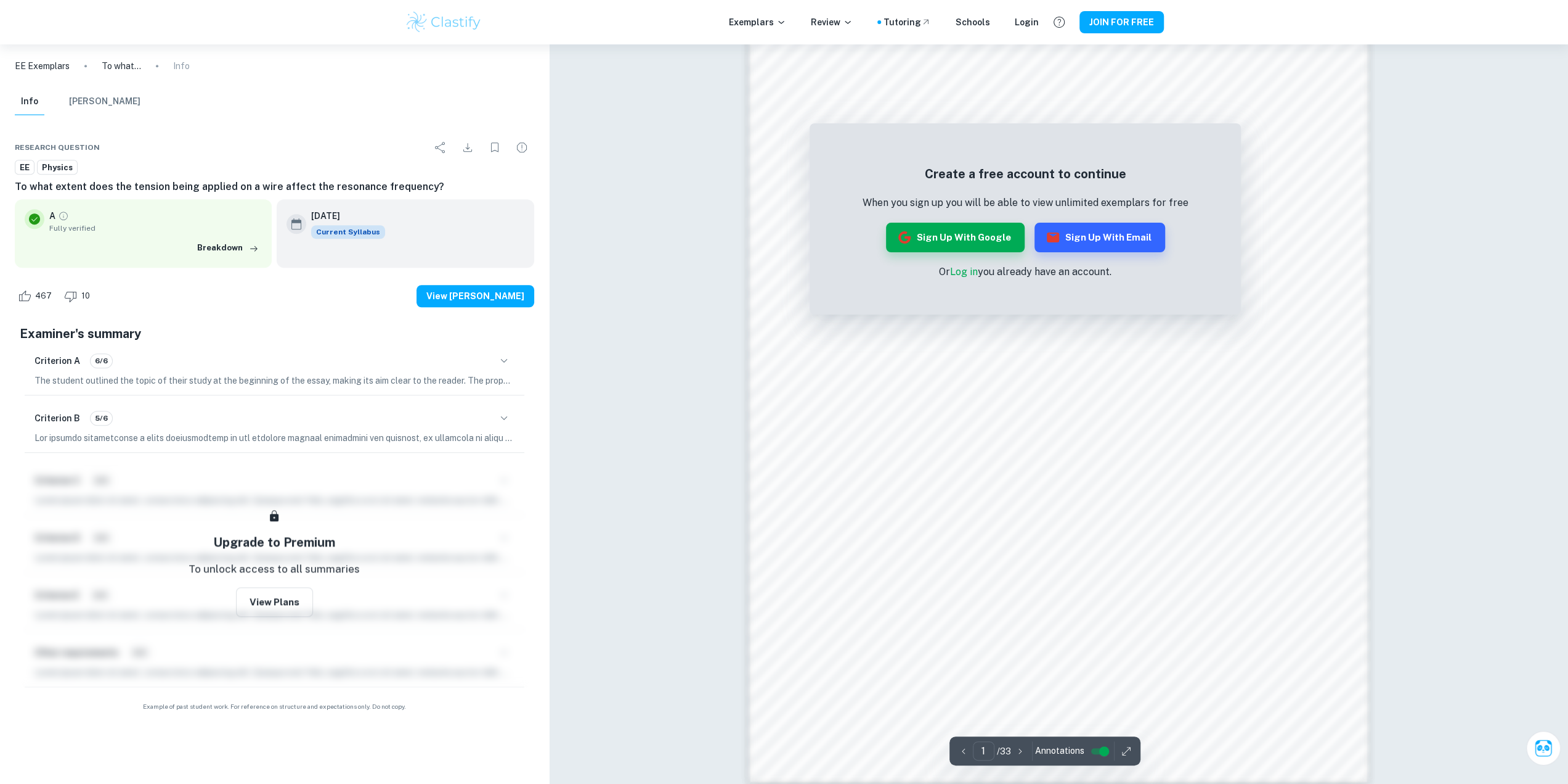
scroll to position [959, 0]
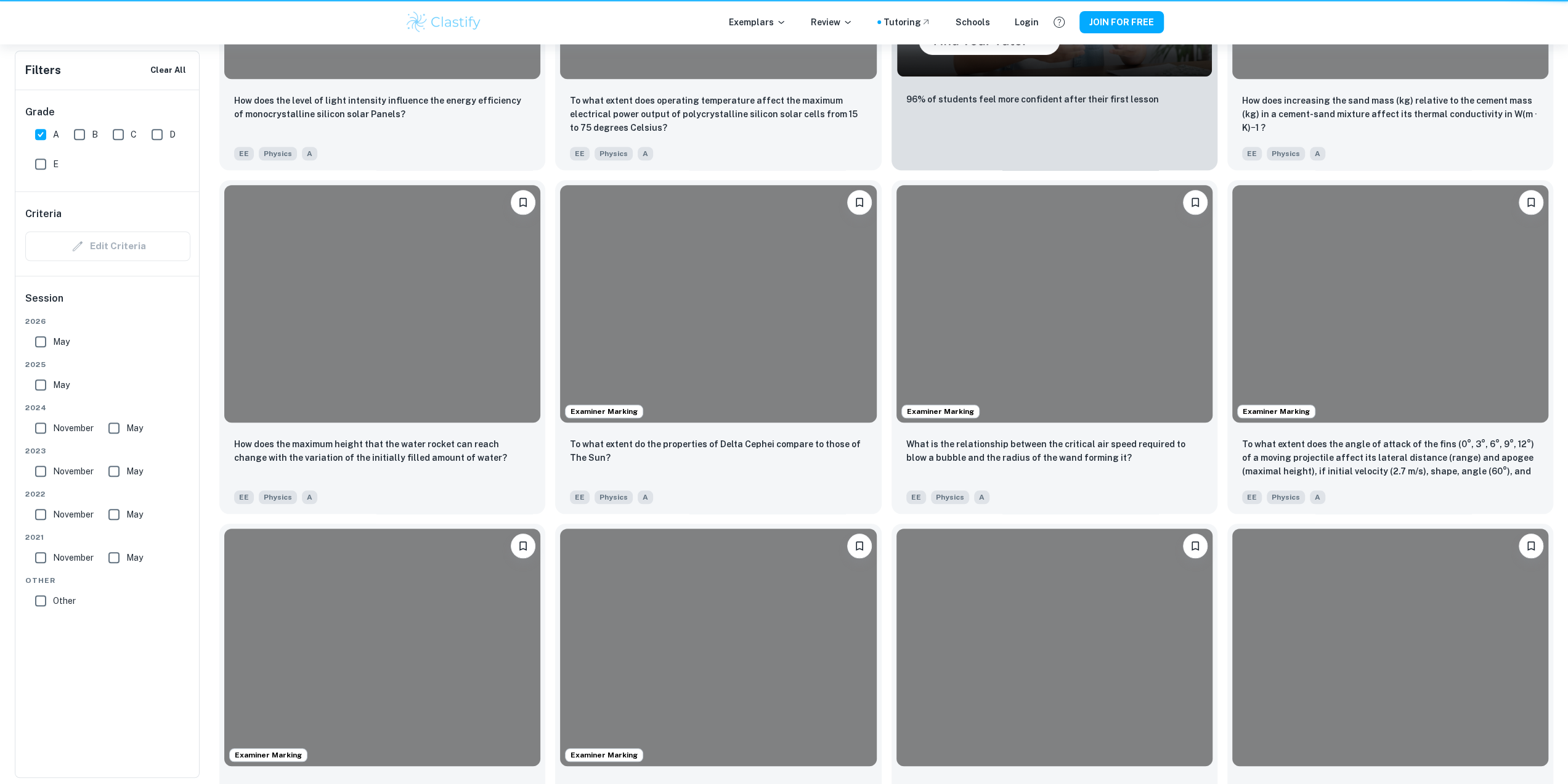
scroll to position [2066, 0]
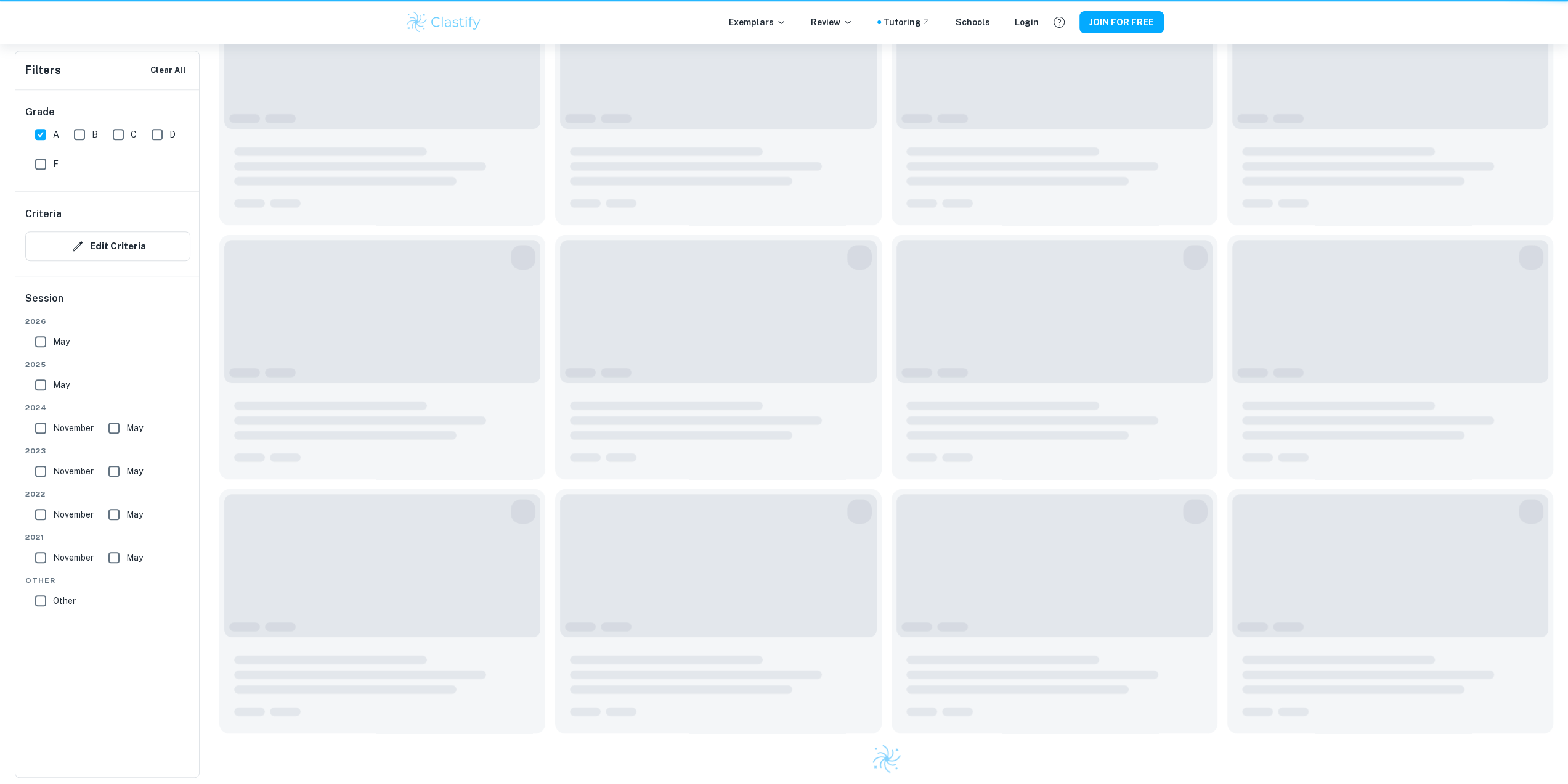
scroll to position [123, 0]
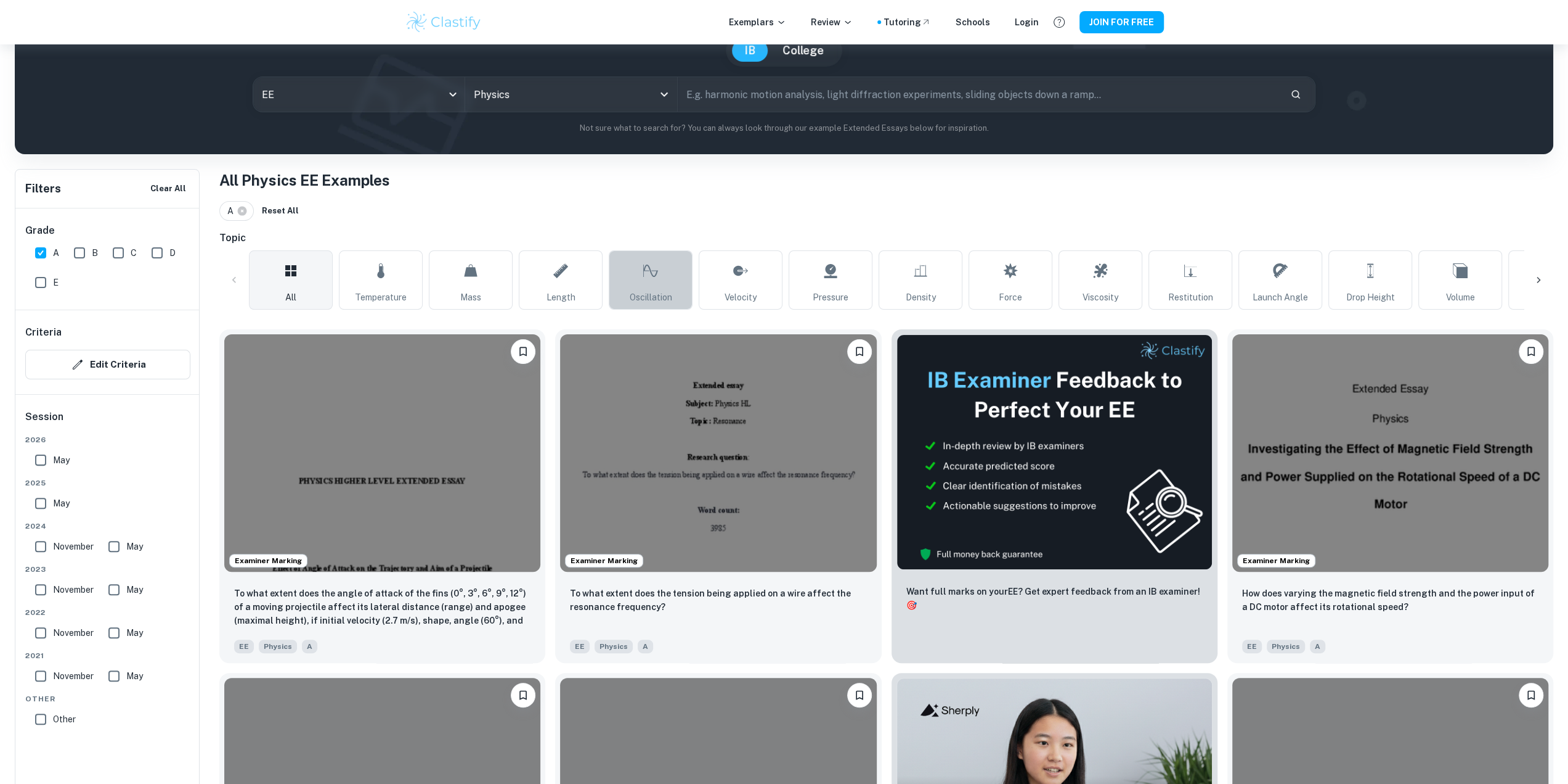
click at [653, 285] on icon at bounding box center [651, 271] width 15 height 30
type input "Oscillation"
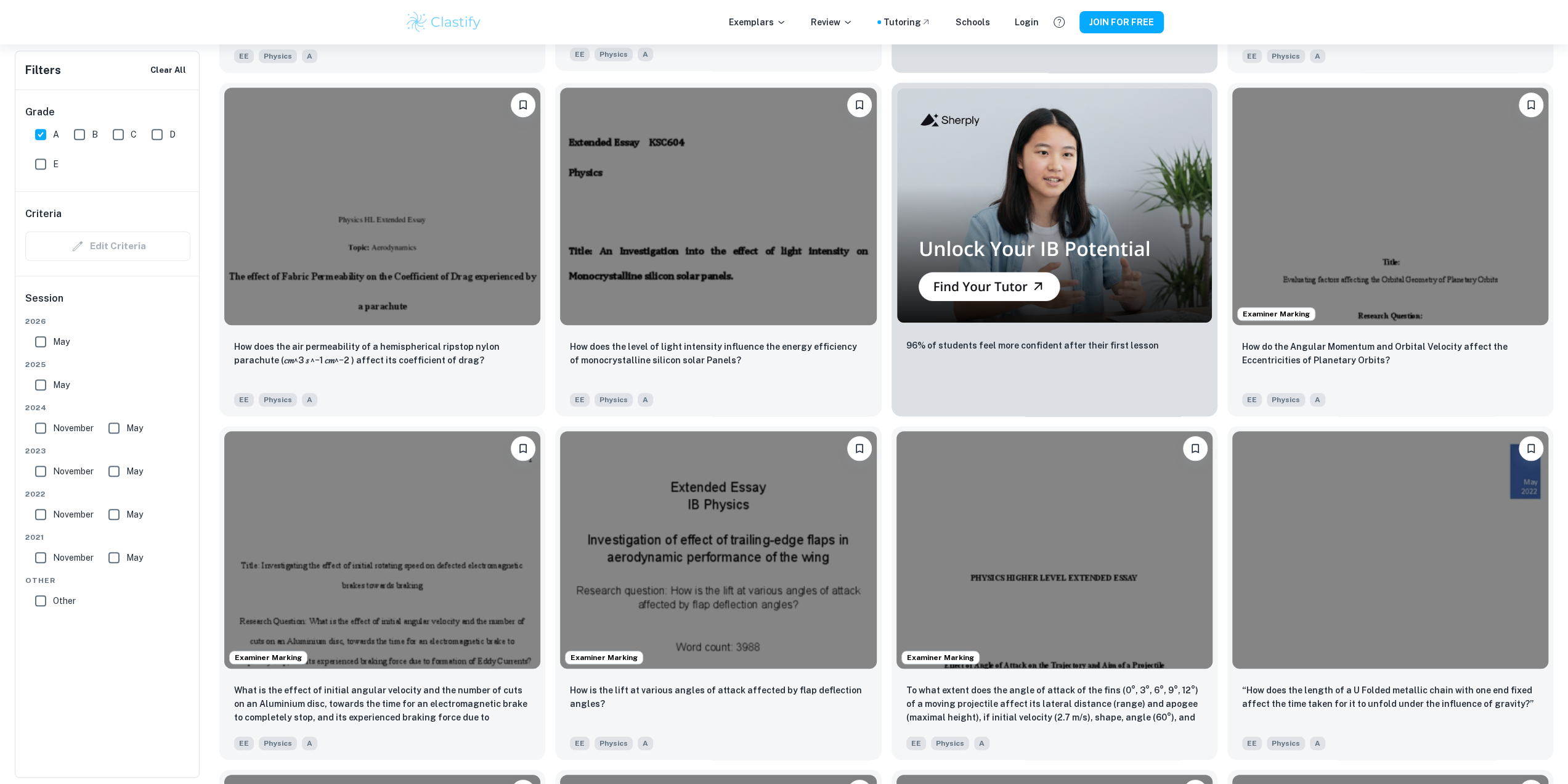
scroll to position [802, 0]
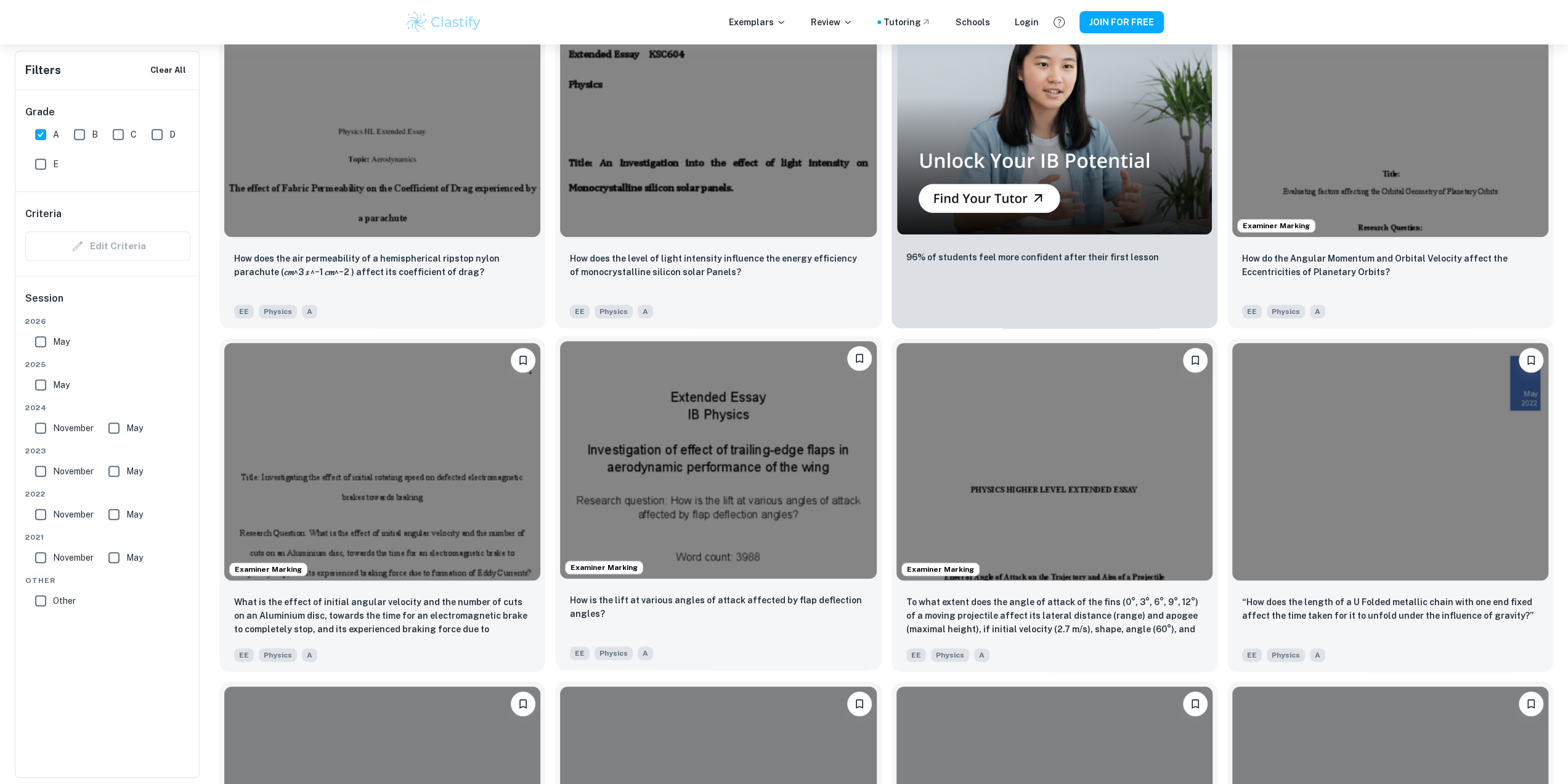
click at [653, 453] on img at bounding box center [718, 460] width 316 height 237
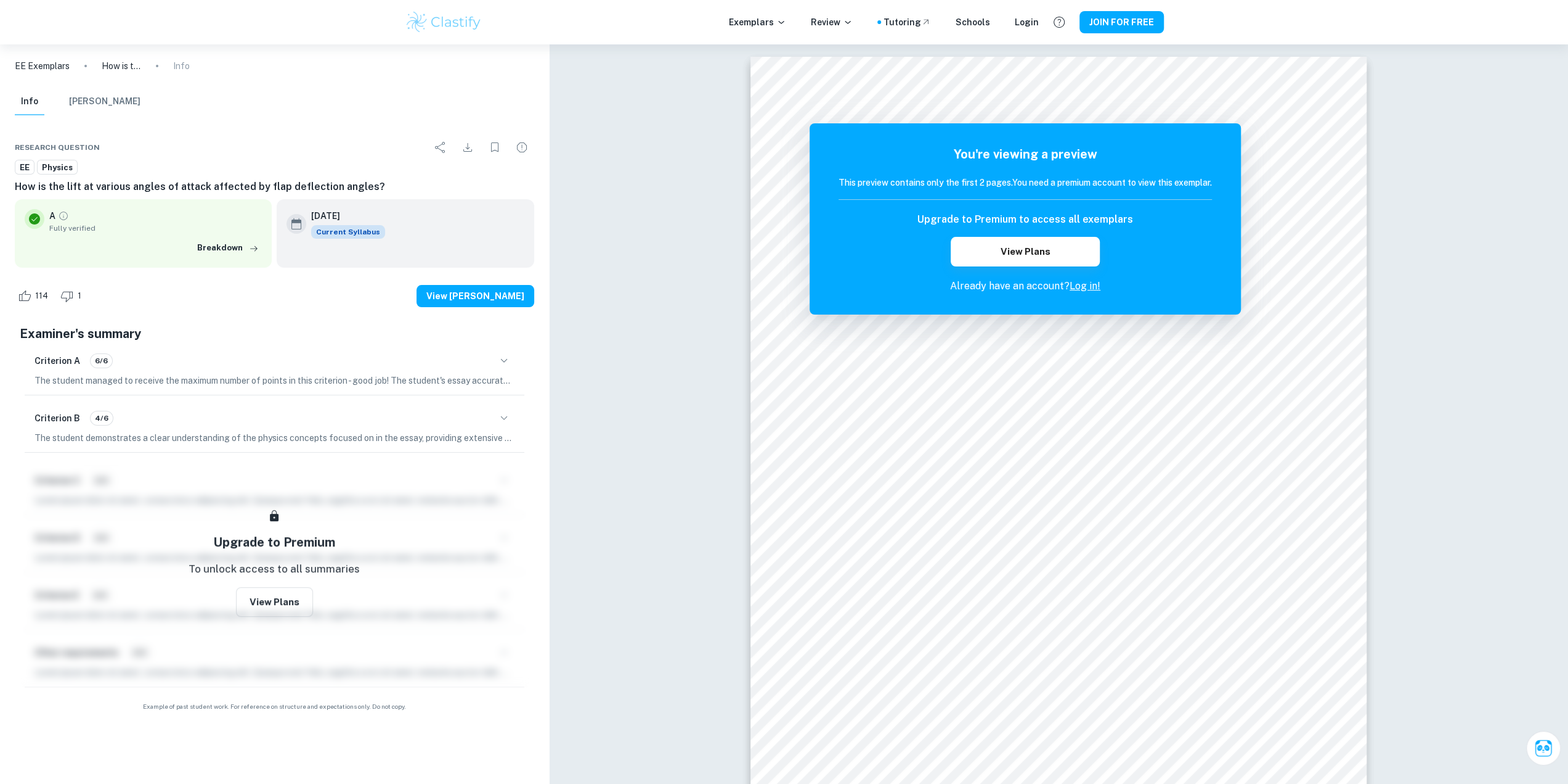
click at [502, 411] on icon "button" at bounding box center [504, 418] width 15 height 15
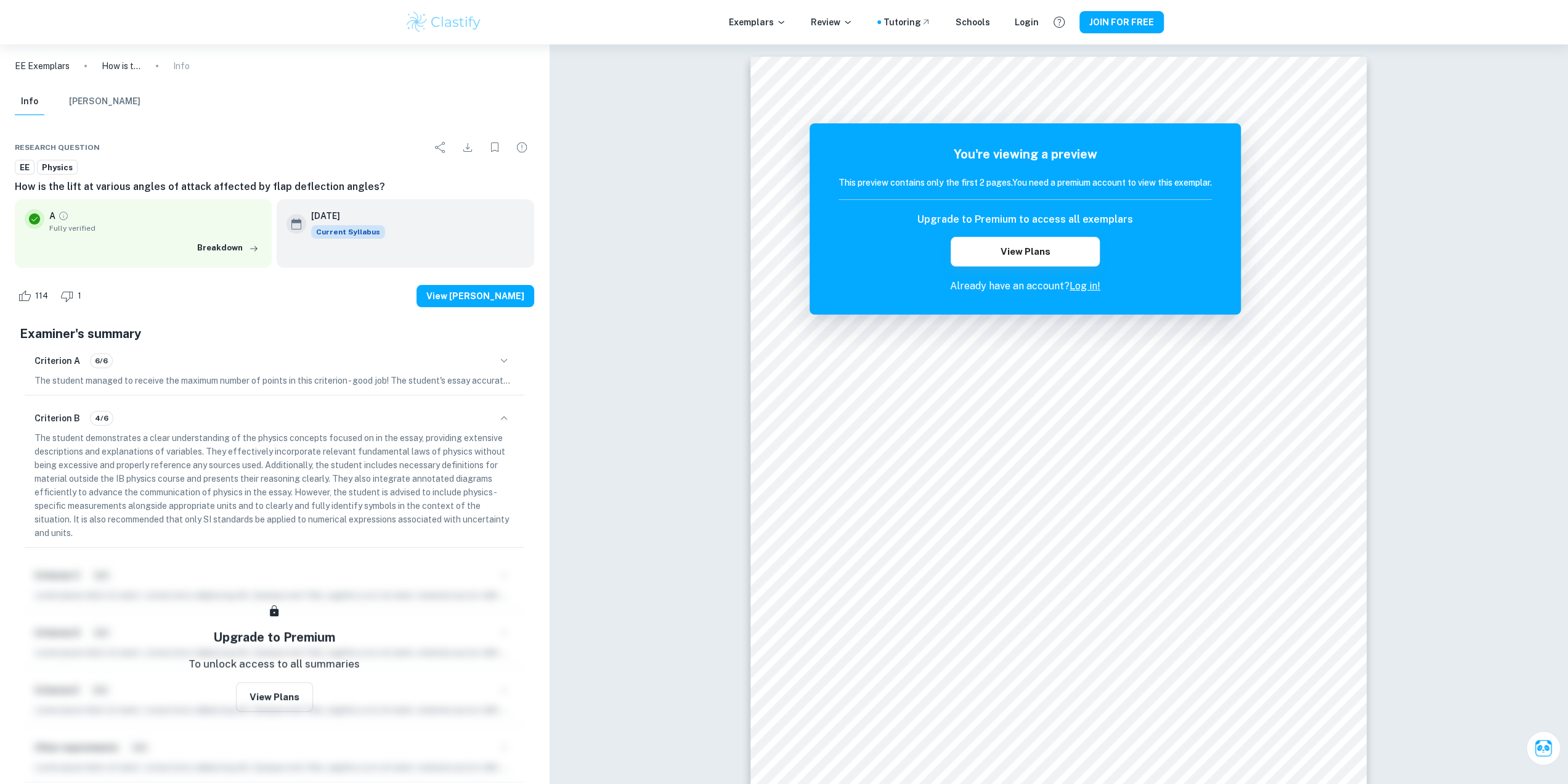
click at [504, 414] on icon "button" at bounding box center [504, 418] width 15 height 15
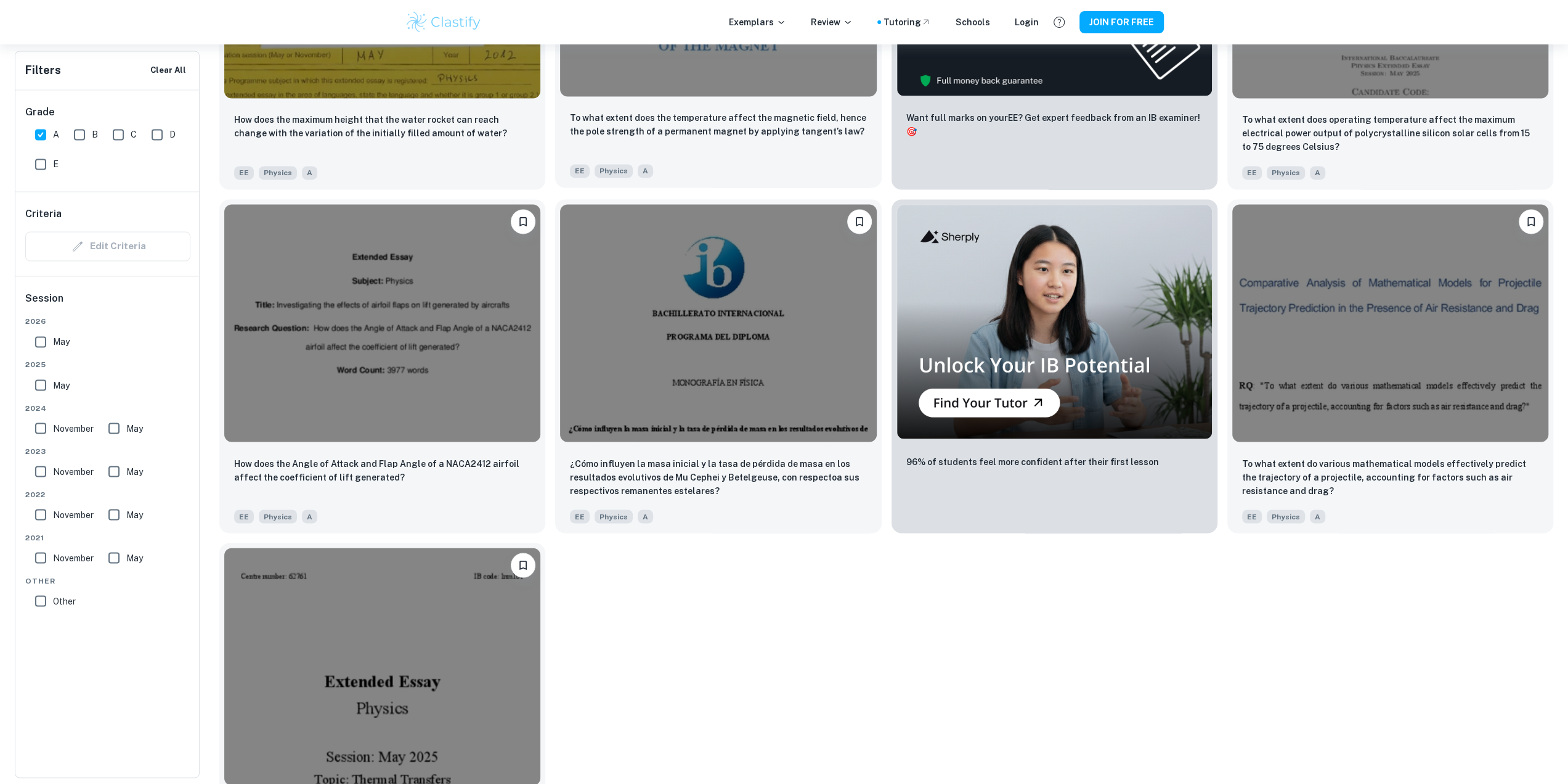
scroll to position [2066, 0]
